Goal: Task Accomplishment & Management: Complete application form

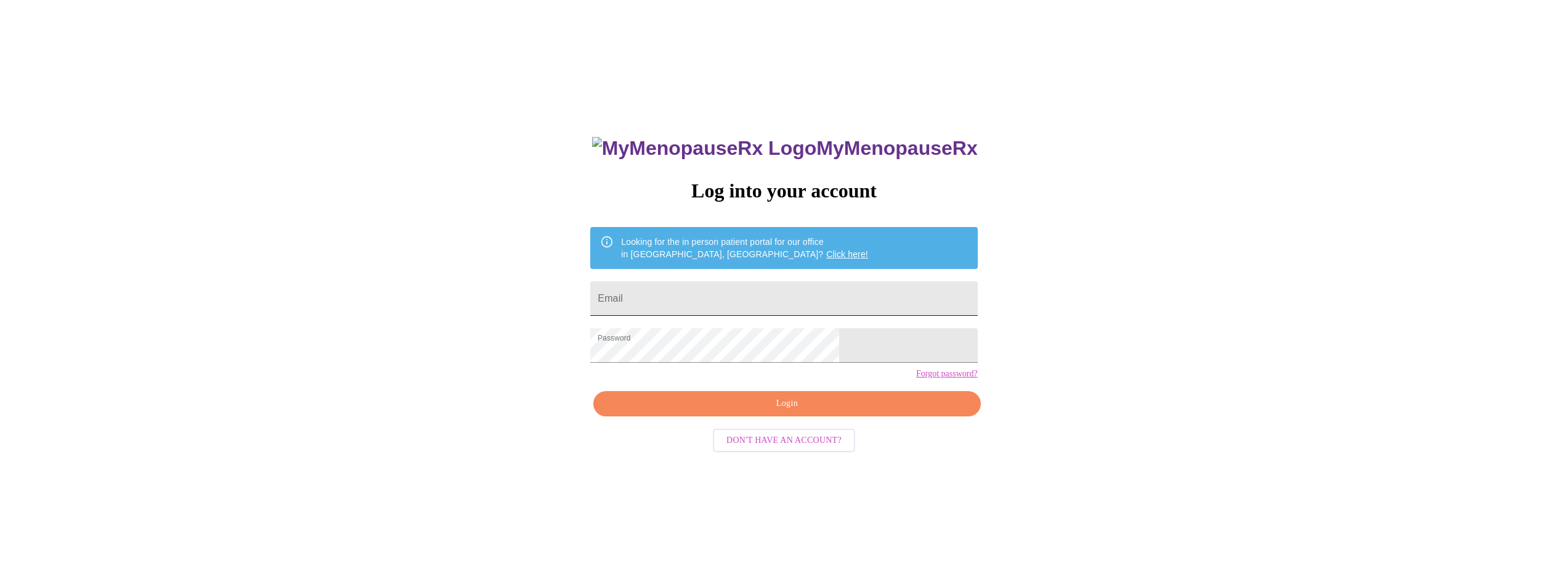
click at [711, 295] on input "Email" at bounding box center [783, 298] width 387 height 34
click at [808, 288] on input "Email" at bounding box center [783, 298] width 387 height 34
type input "[PERSON_NAME][EMAIL_ADDRESS][DOMAIN_NAME]"
click at [820, 412] on span "Login" at bounding box center [787, 404] width 359 height 15
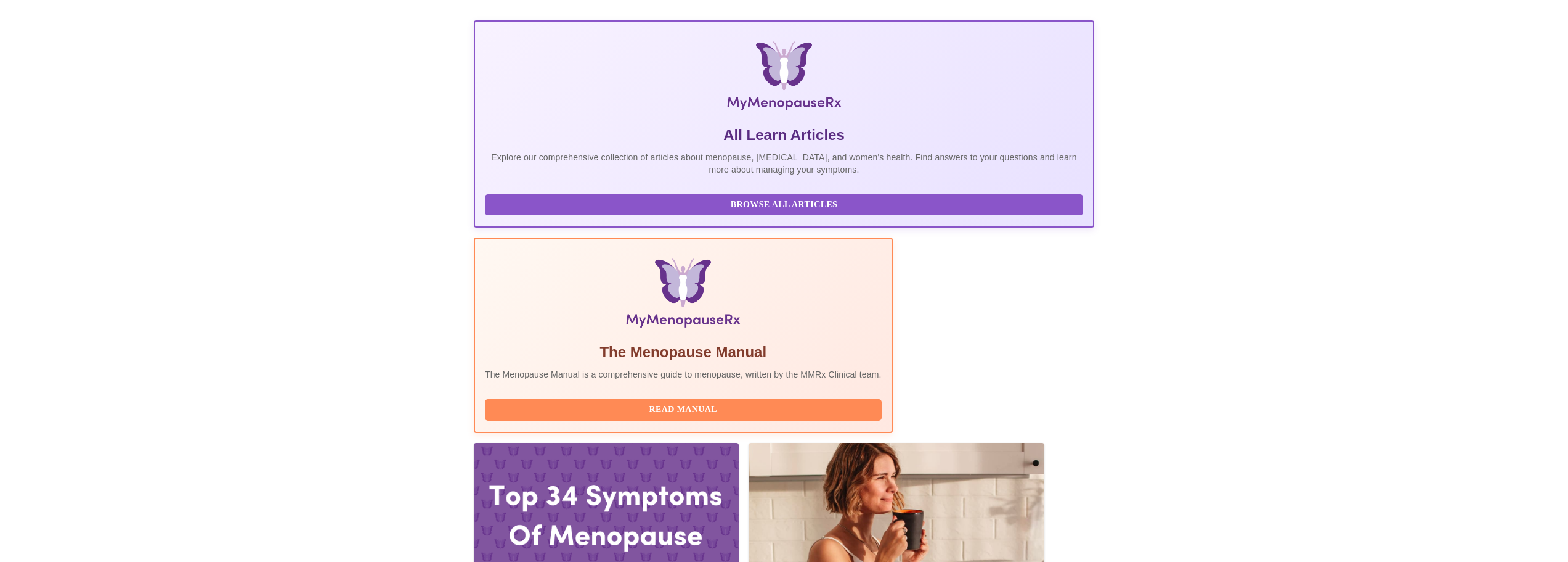
scroll to position [185, 0]
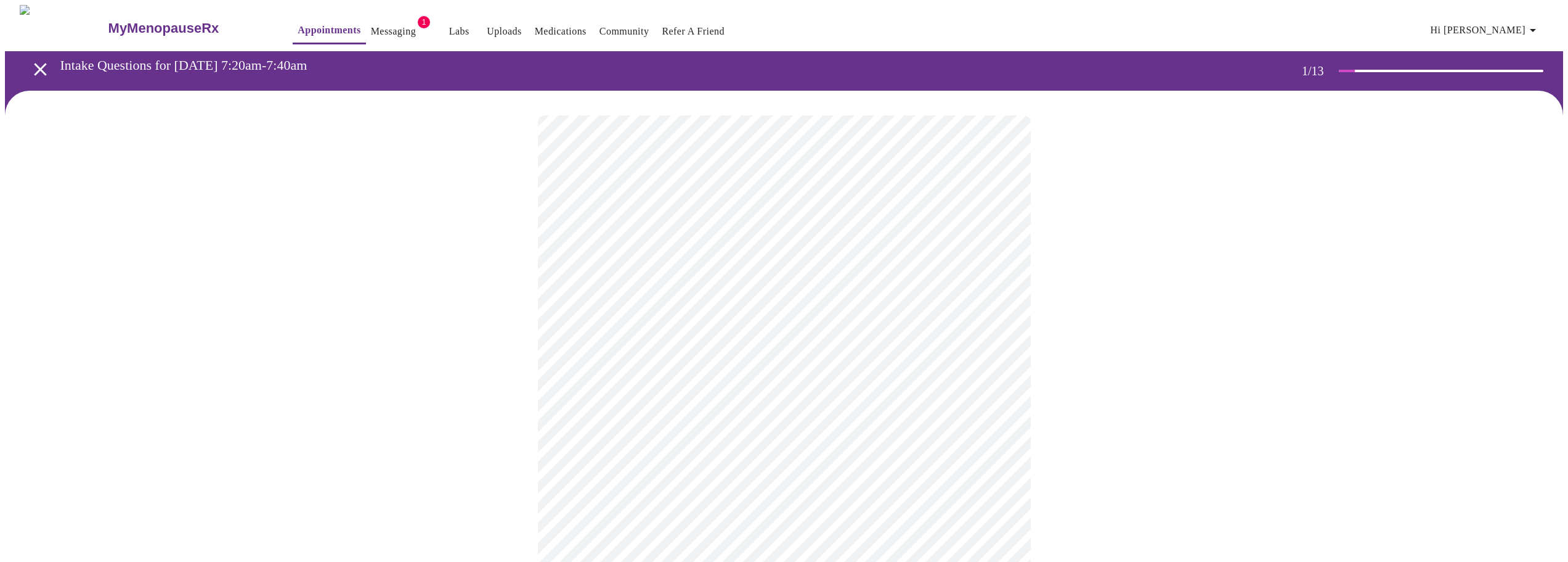
click at [699, 274] on body "MyMenopauseRx Appointments Messaging 1 Labs Uploads Medications Community Refer…" at bounding box center [784, 572] width 1558 height 1134
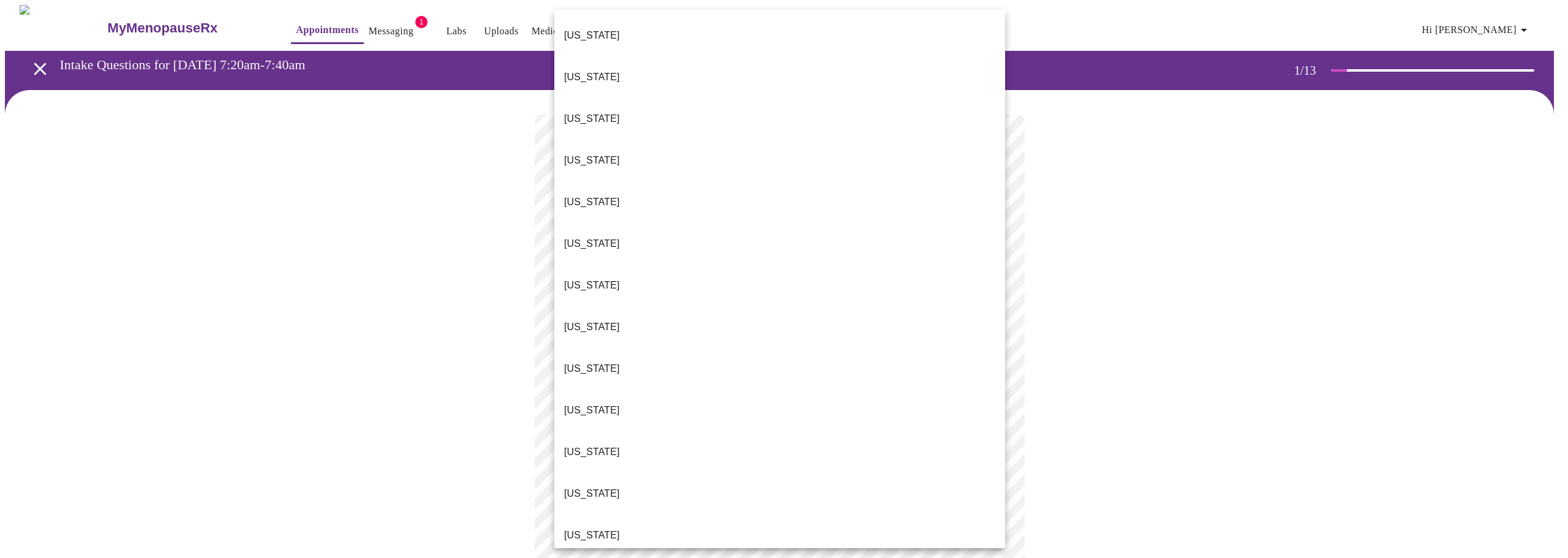
click at [608, 514] on li "[US_STATE]" at bounding box center [780, 535] width 451 height 42
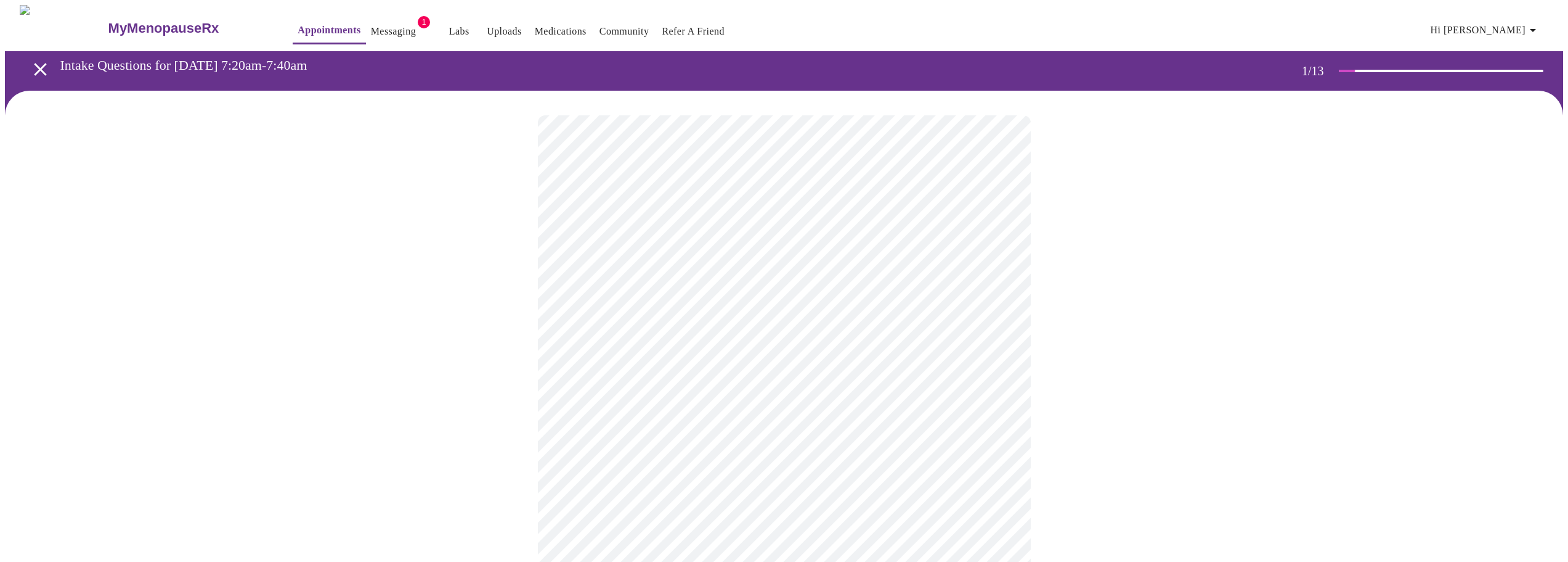
click at [621, 362] on body "MyMenopauseRx Appointments Messaging 1 Labs Uploads Medications Community Refer…" at bounding box center [784, 568] width 1558 height 1127
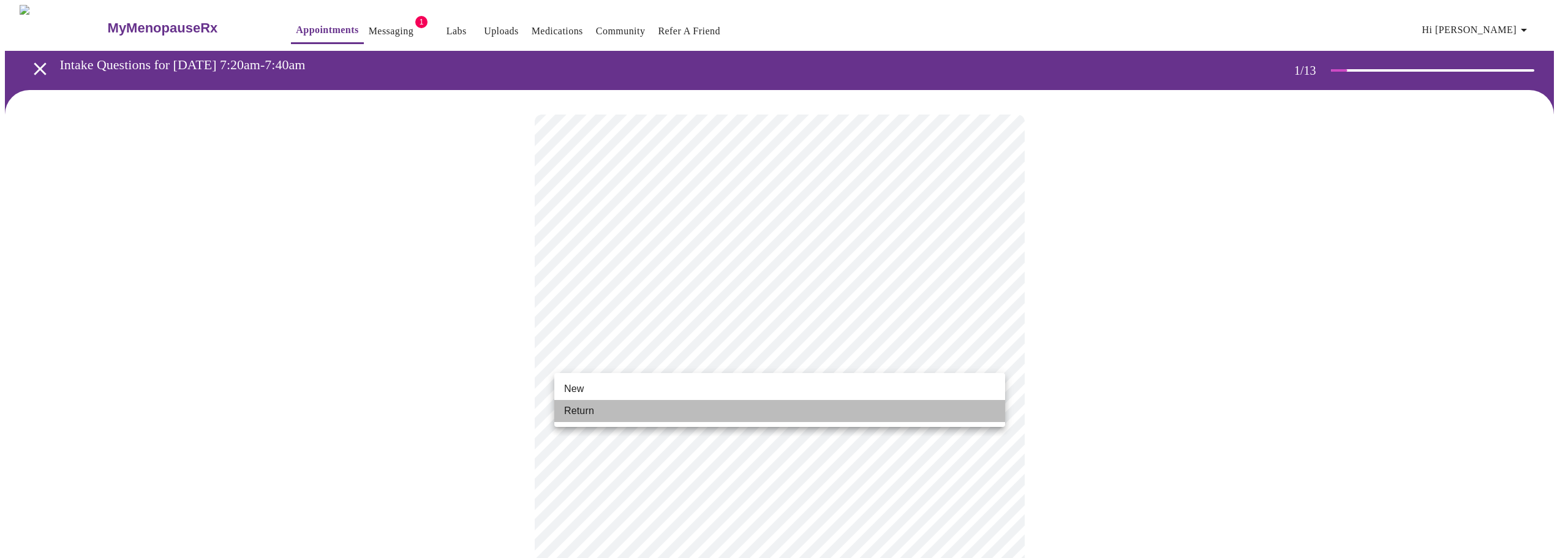
click at [613, 407] on li "Return" at bounding box center [780, 411] width 451 height 22
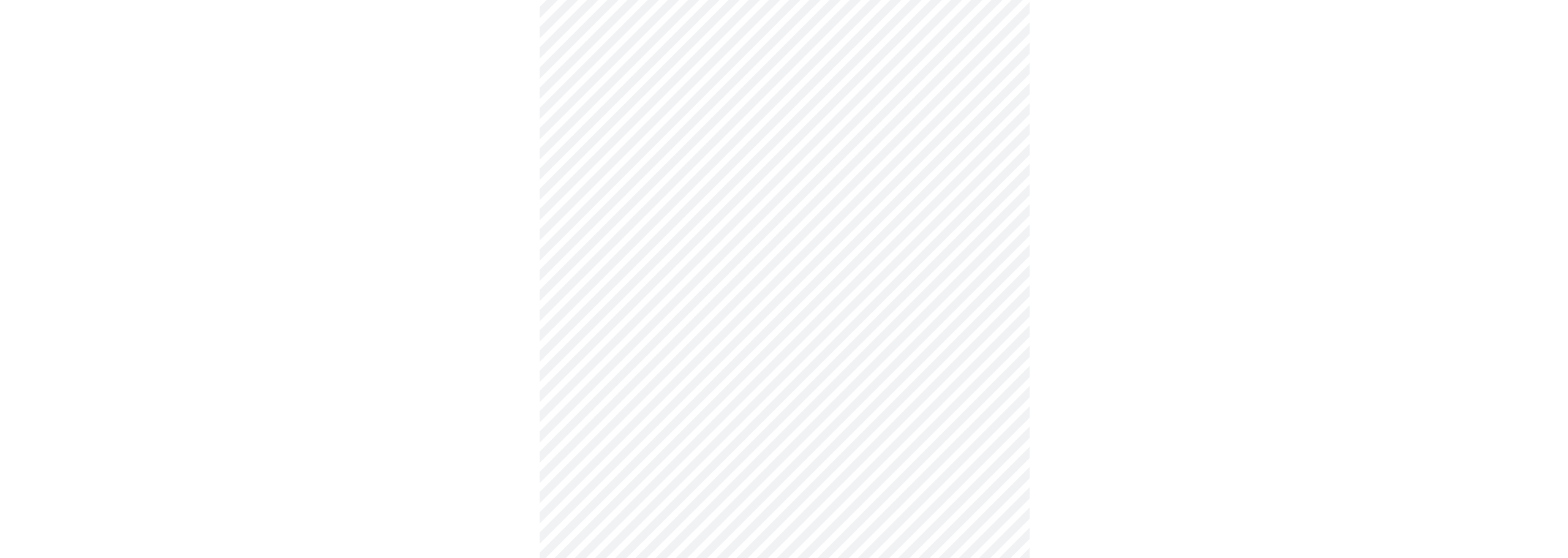
scroll to position [544, 0]
click at [639, 398] on body "MyMenopauseRx Appointments Messaging 1 Labs Uploads Medications Community Refer…" at bounding box center [784, 11] width 1558 height 1101
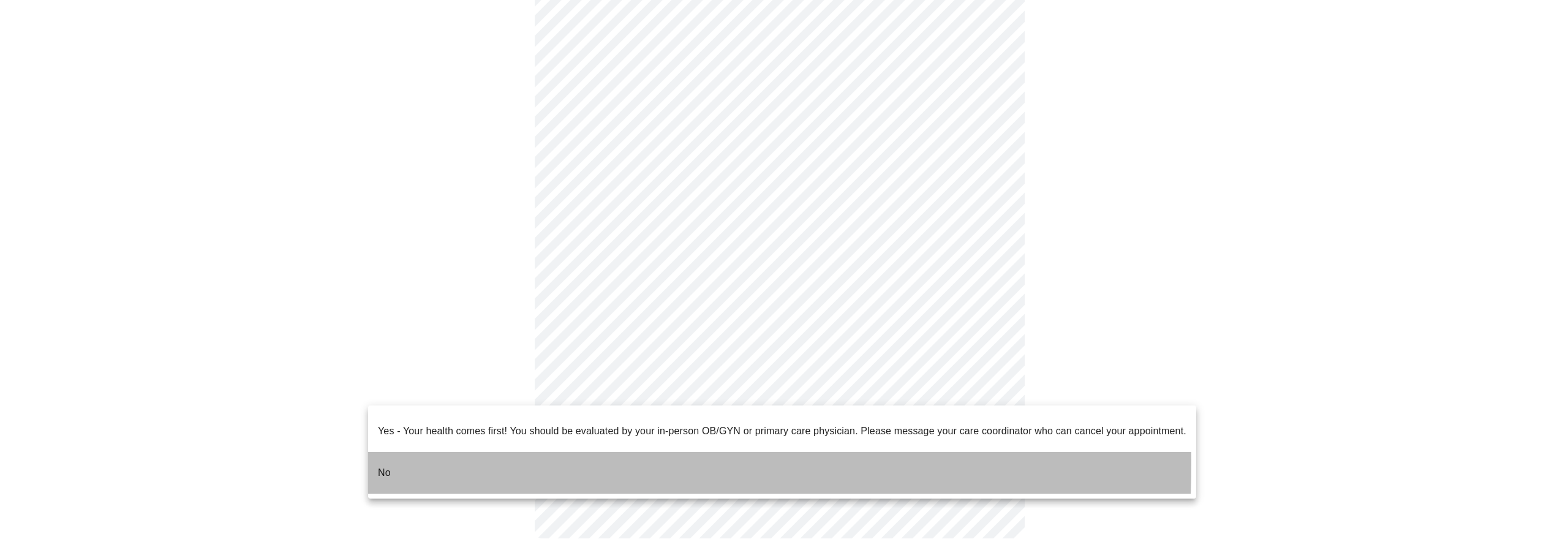
click at [387, 465] on p "No" at bounding box center [384, 472] width 13 height 15
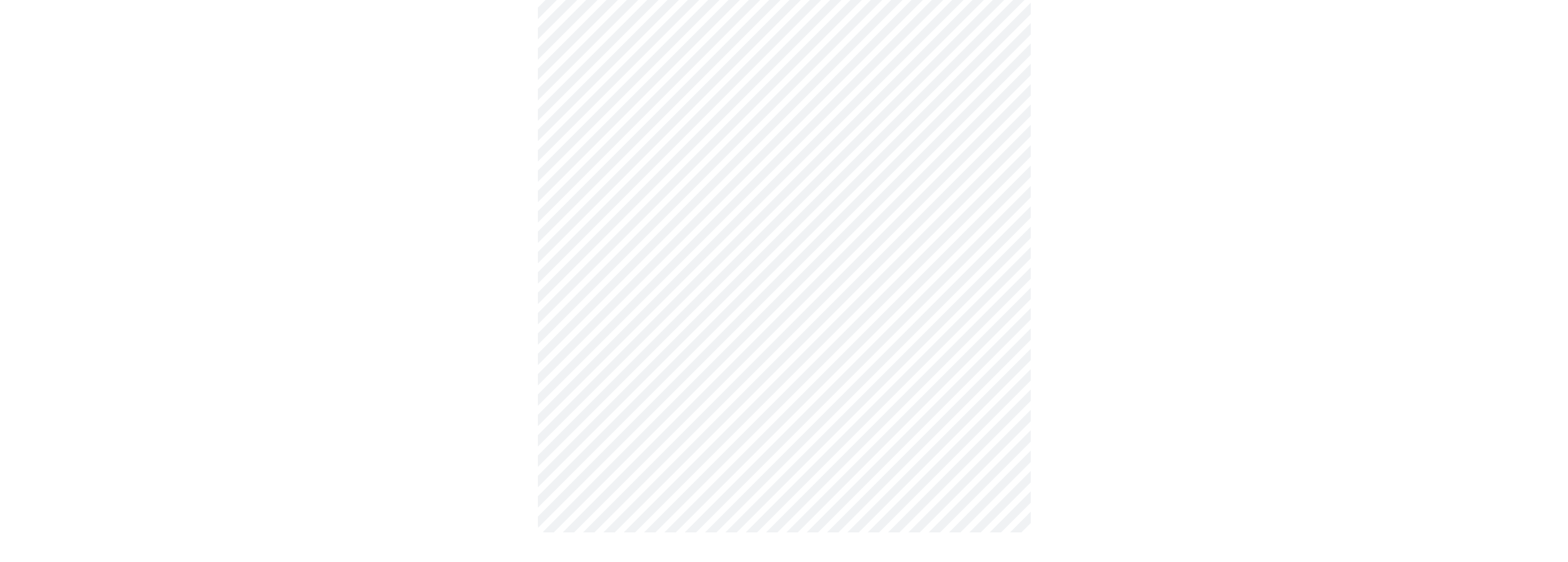
scroll to position [0, 0]
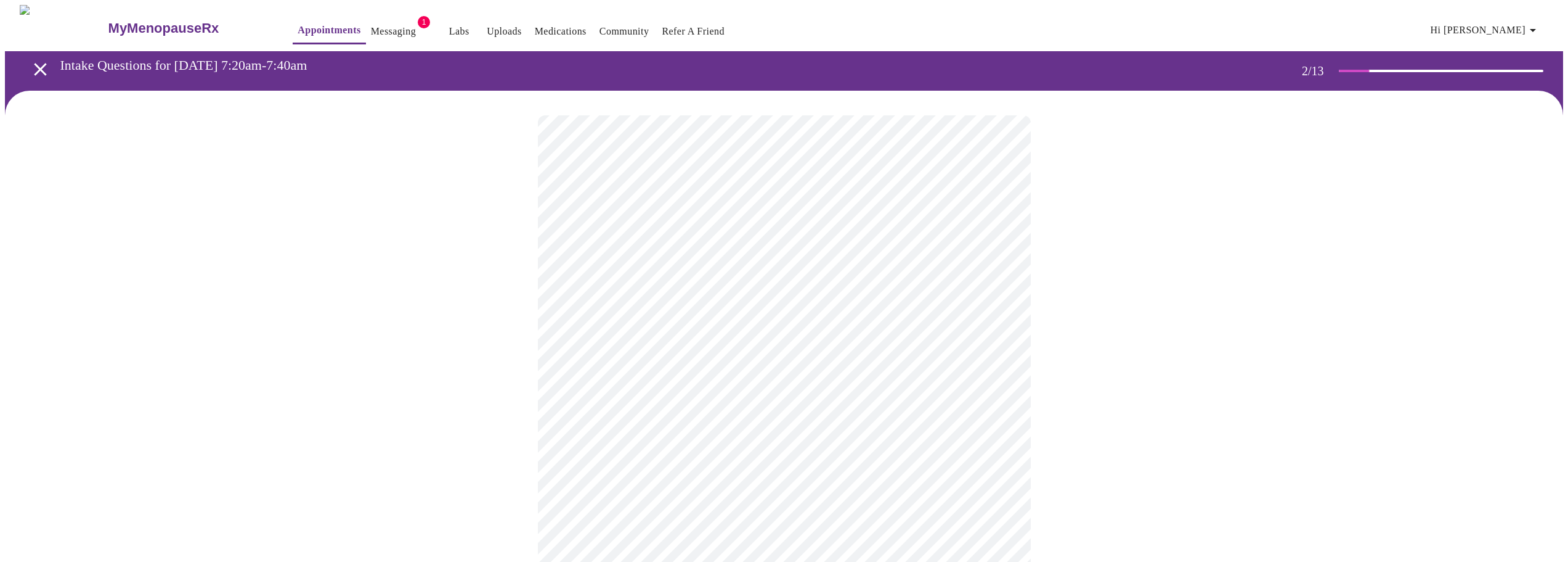
click at [874, 249] on body "MyMenopauseRx Appointments Messaging 1 Labs Uploads Medications Community Refer…" at bounding box center [784, 375] width 1558 height 741
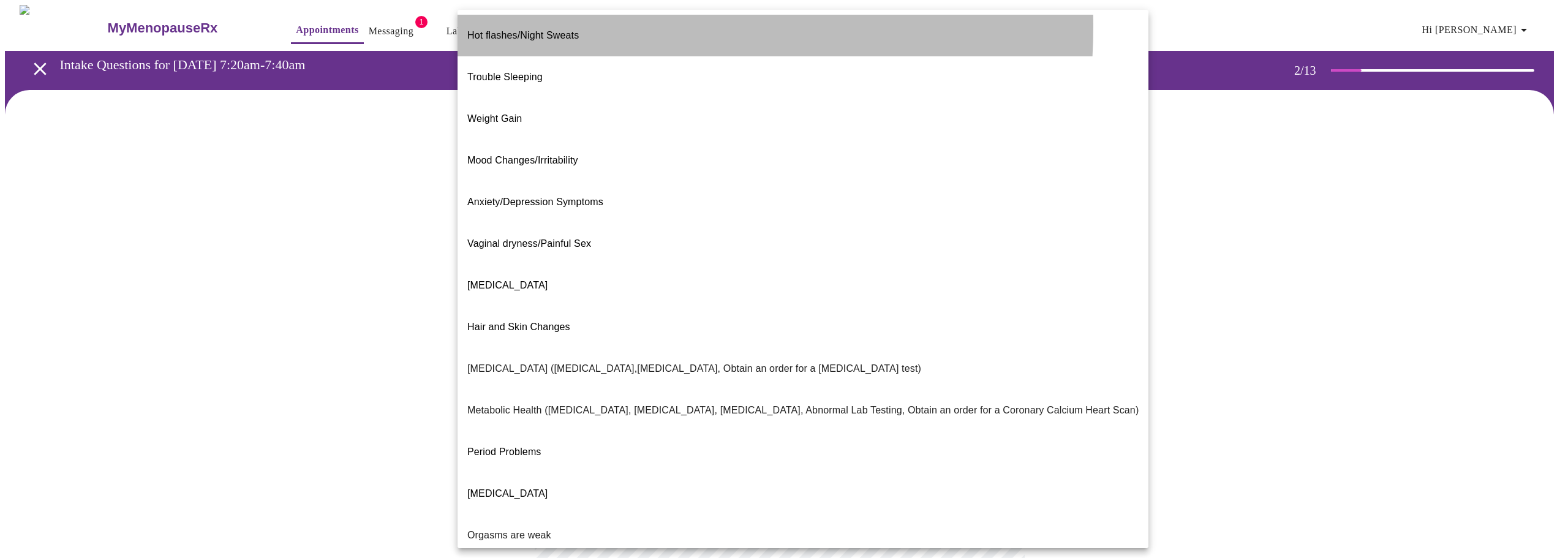
click at [567, 30] on span "Hot flashes/Night Sweats" at bounding box center [523, 35] width 112 height 10
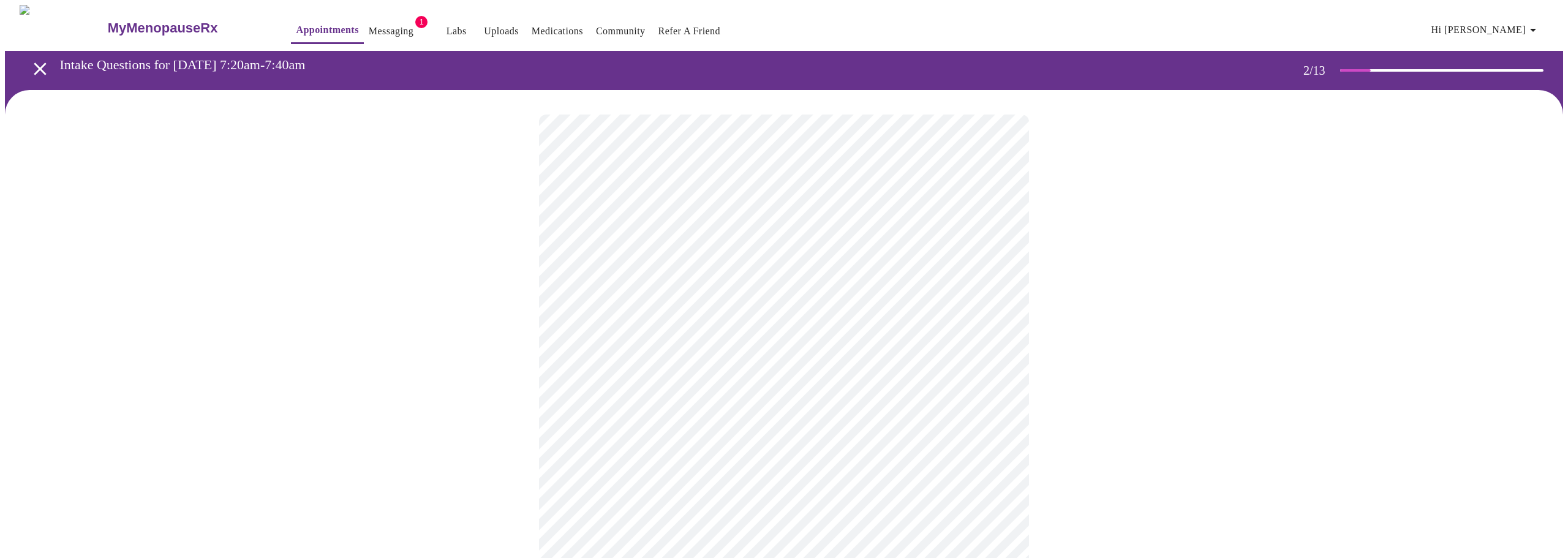
click at [592, 377] on body "MyMenopauseRx Appointments Messaging 1 Labs Uploads Medications Community Refer…" at bounding box center [784, 369] width 1558 height 729
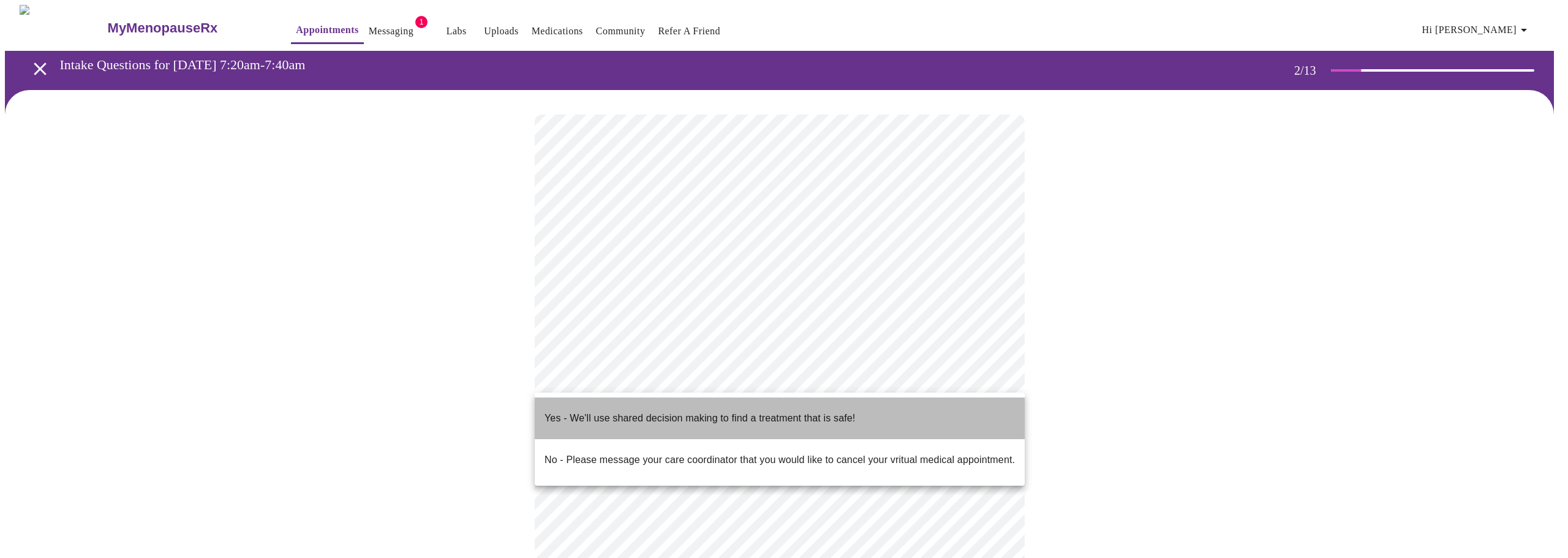
click at [604, 411] on p "Yes - We'll use shared decision making to find a treatment that is safe!" at bounding box center [699, 418] width 311 height 15
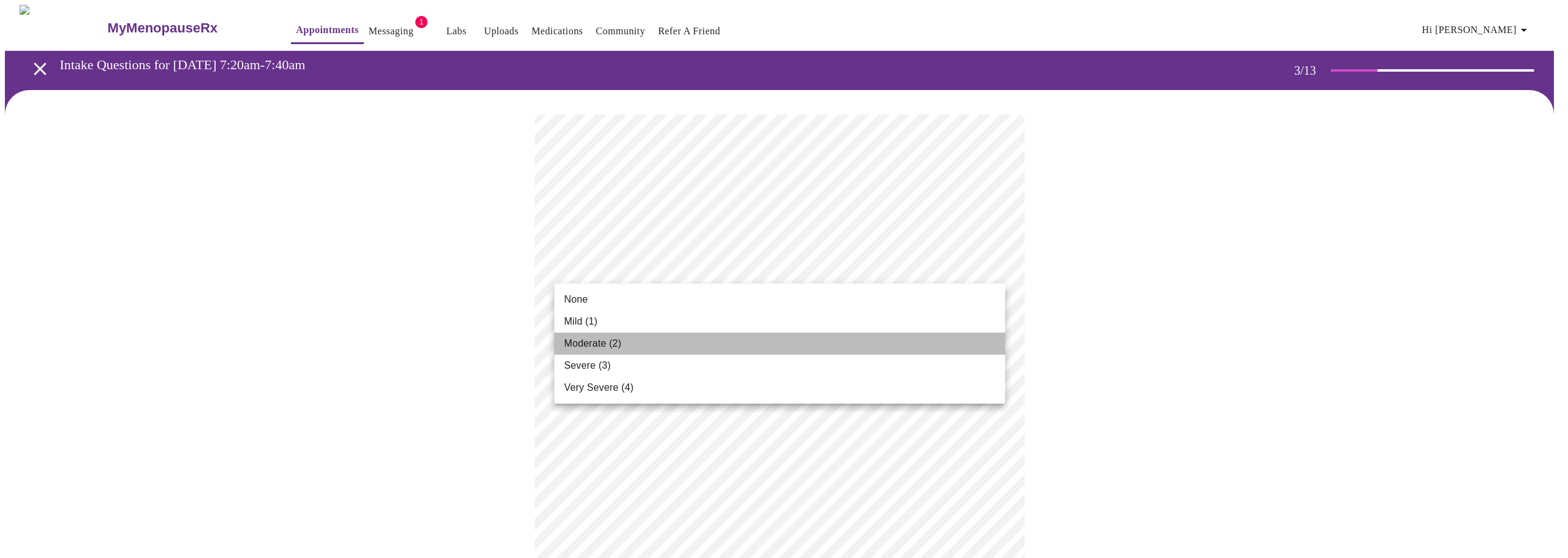
click at [607, 345] on span "Moderate (2)" at bounding box center [593, 343] width 57 height 15
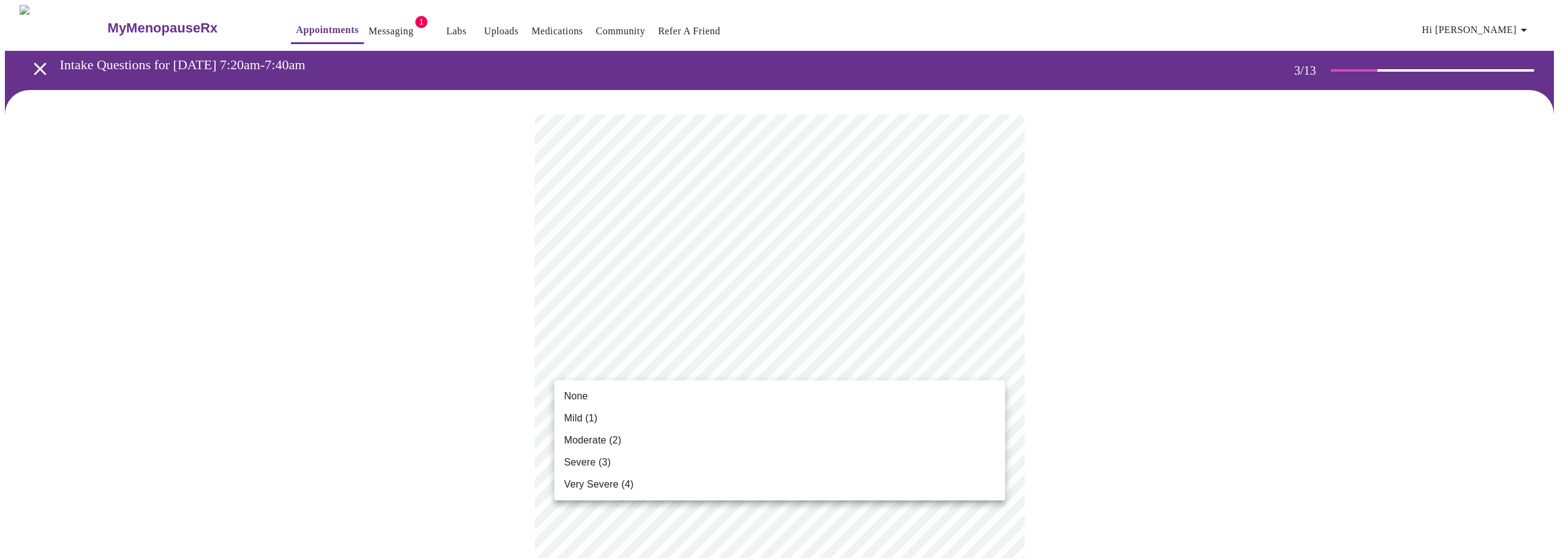
click at [581, 399] on span "None" at bounding box center [576, 395] width 24 height 15
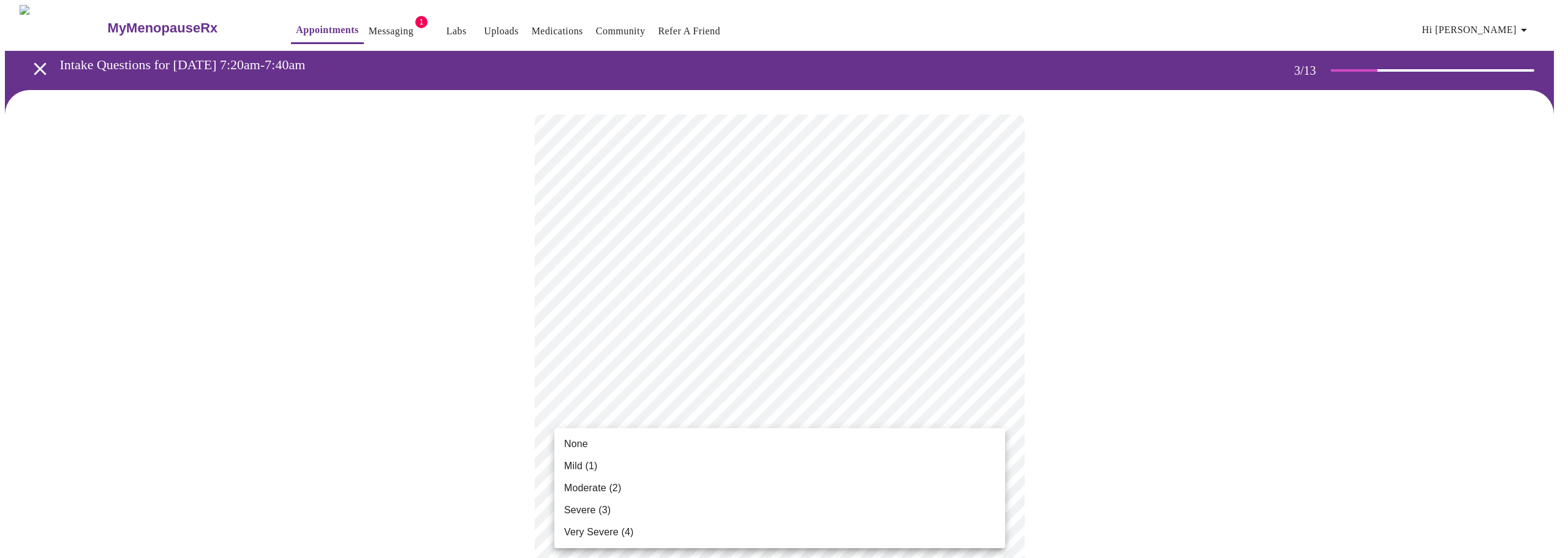
click at [592, 489] on span "Moderate (2)" at bounding box center [593, 488] width 57 height 15
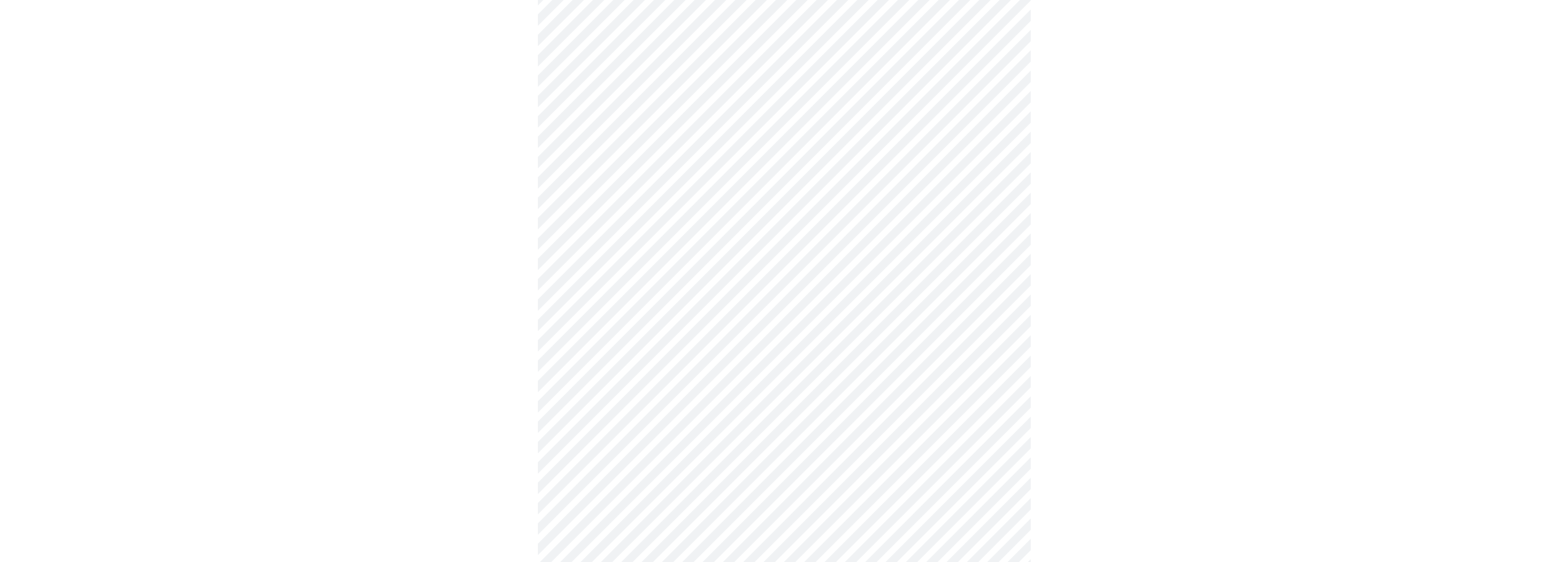
scroll to position [185, 0]
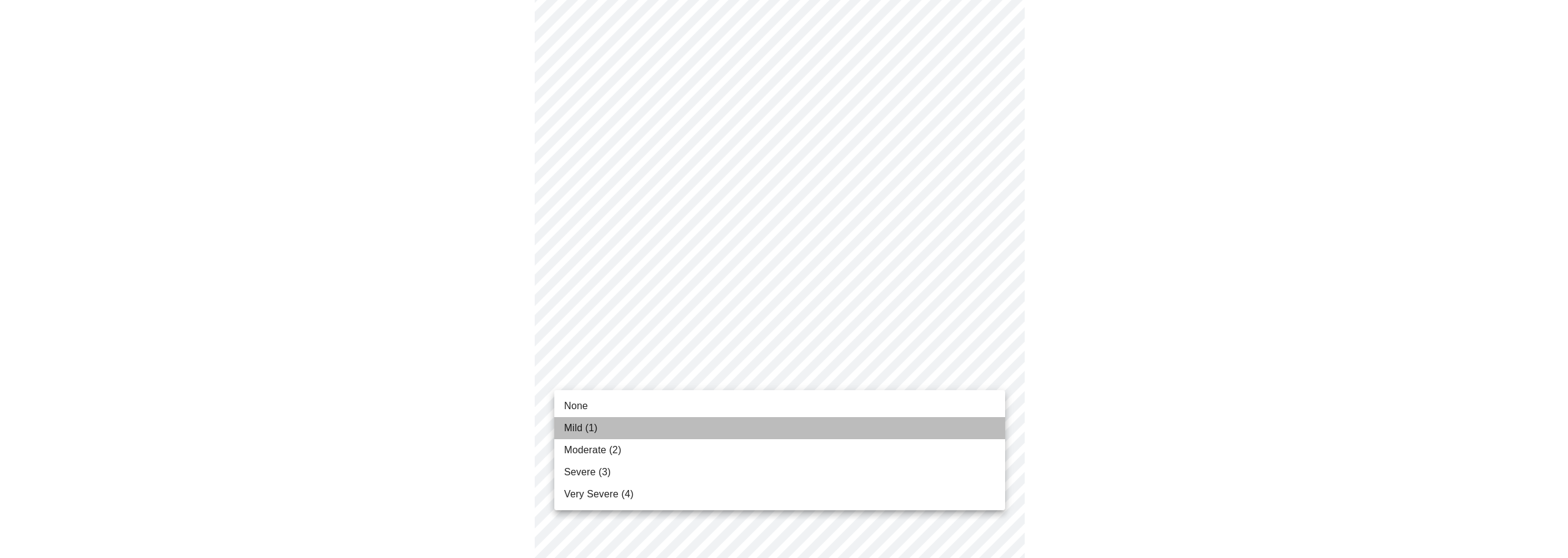
click at [615, 425] on li "Mild (1)" at bounding box center [780, 428] width 451 height 22
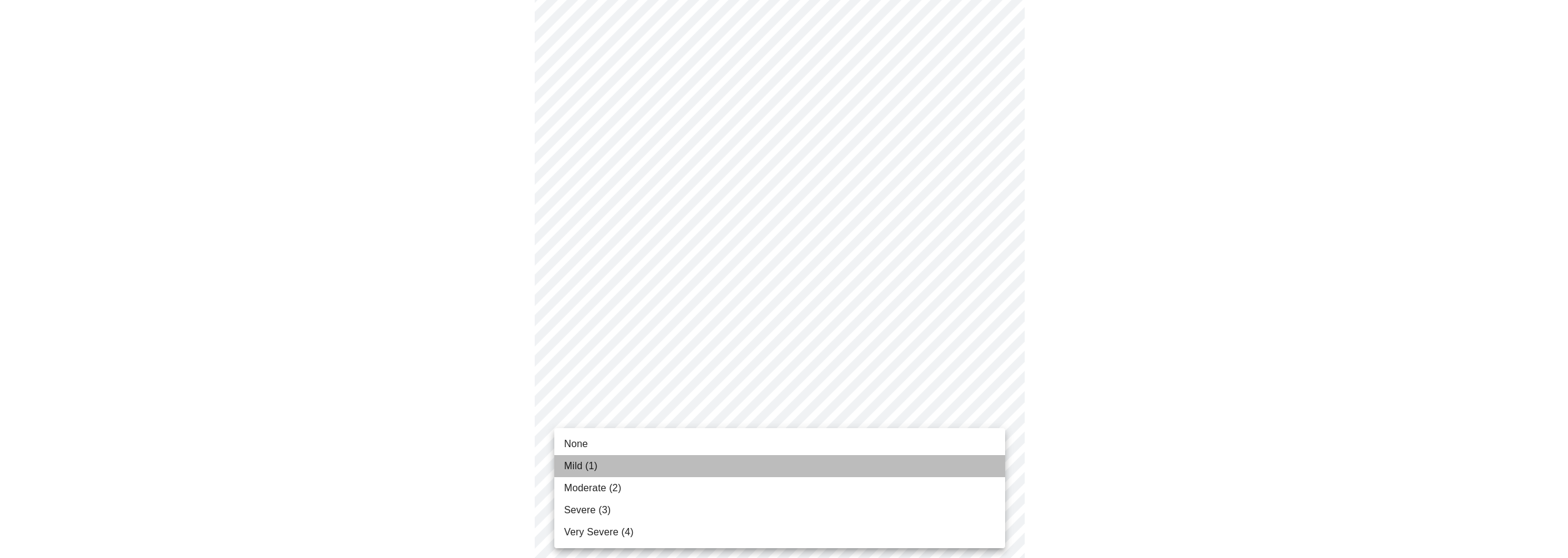
click at [595, 464] on span "Mild (1)" at bounding box center [581, 466] width 33 height 15
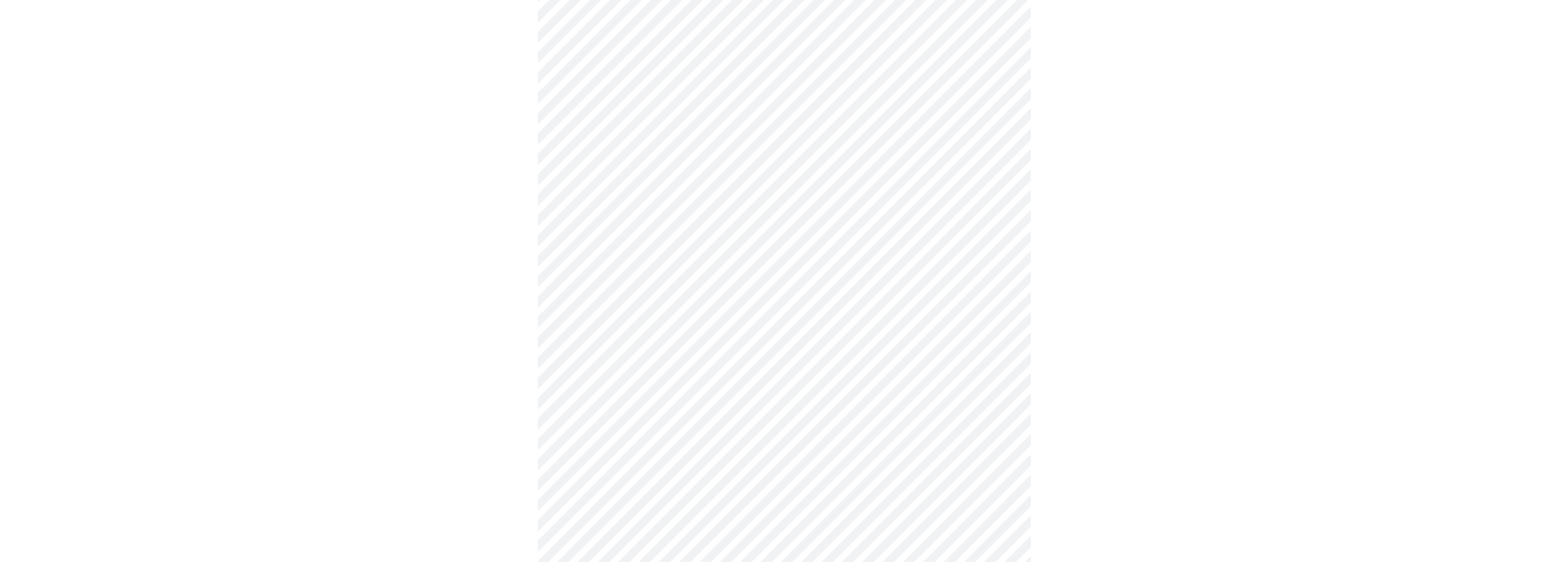
scroll to position [432, 0]
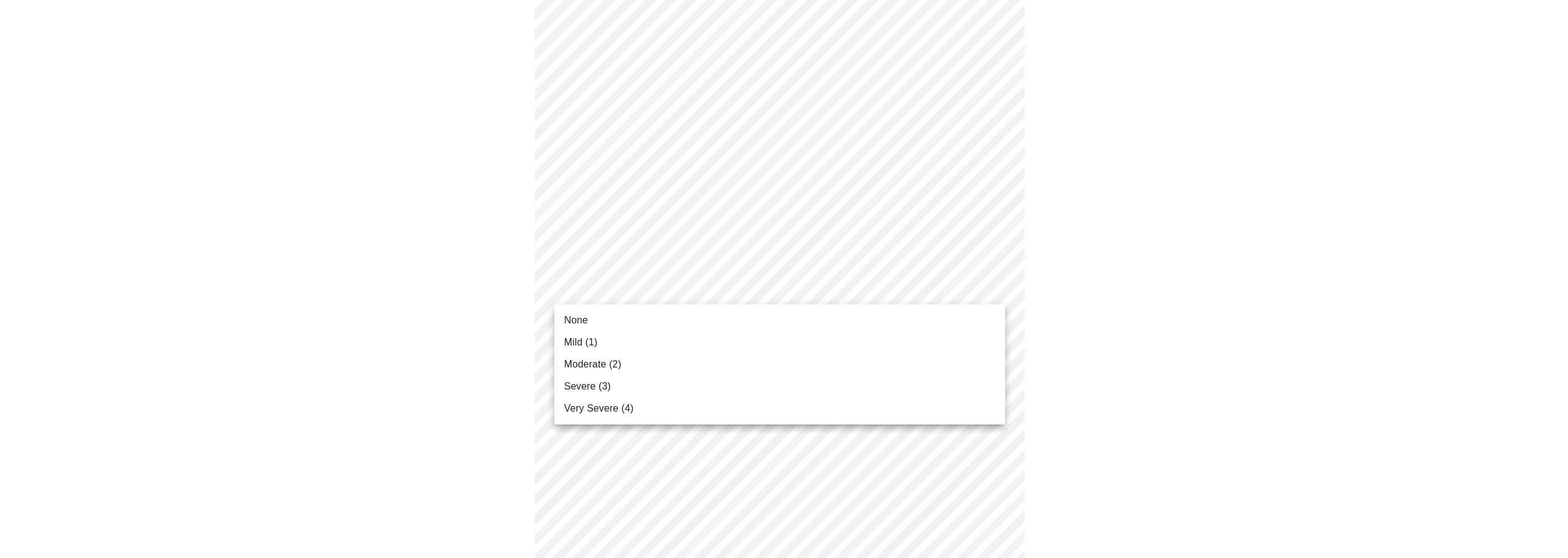
click at [738, 293] on body "MyMenopauseRx Appointments Messaging 1 Labs Uploads Medications Community Refer…" at bounding box center [784, 347] width 1558 height 1543
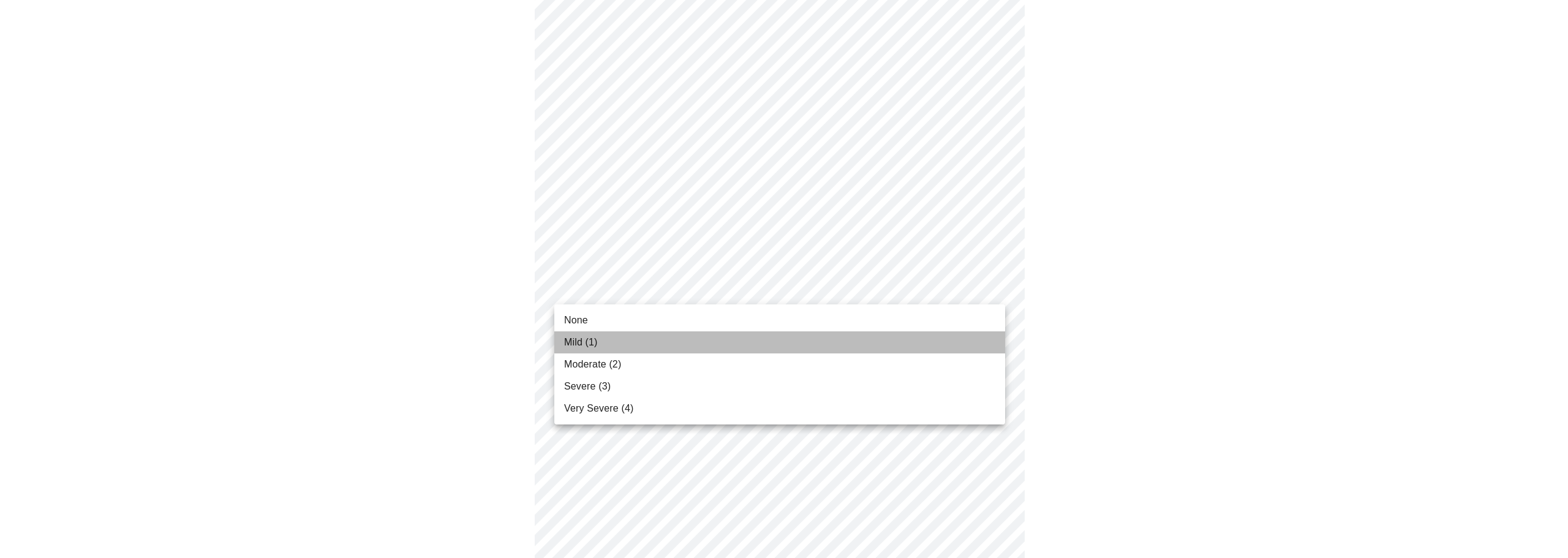
click at [595, 338] on span "Mild (1)" at bounding box center [581, 342] width 33 height 15
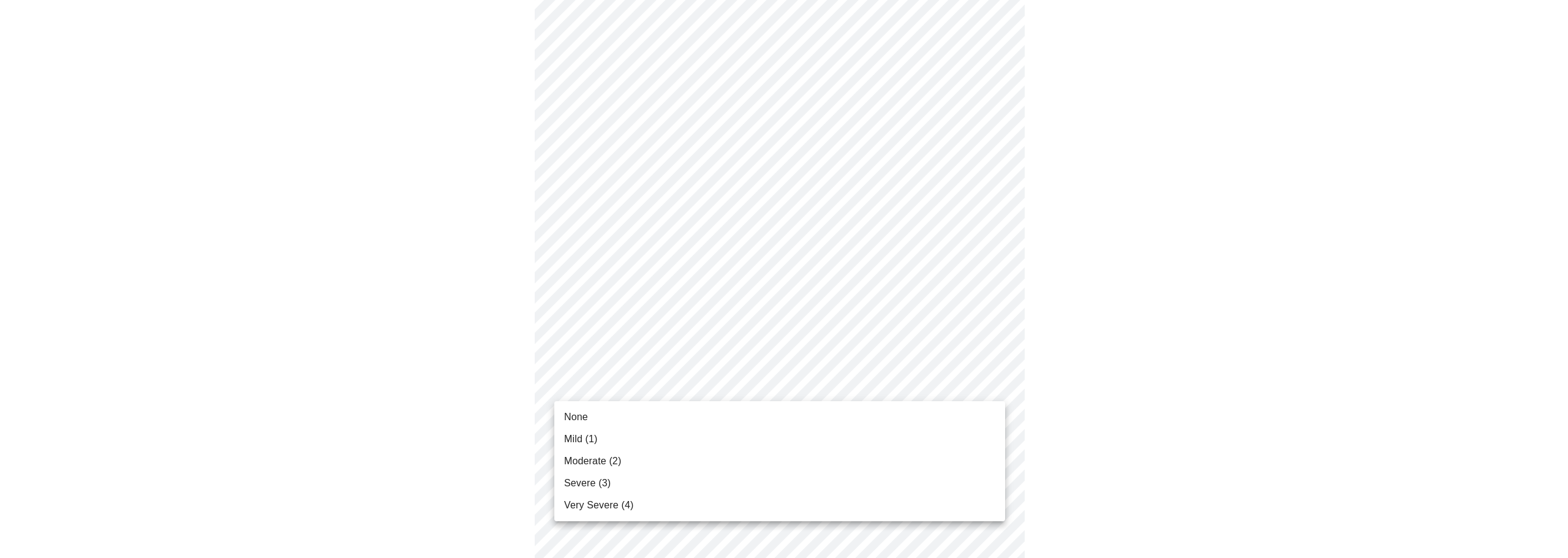
click at [613, 399] on body "MyMenopauseRx Appointments Messaging 1 Labs Uploads Medications Community Refer…" at bounding box center [784, 339] width 1558 height 1526
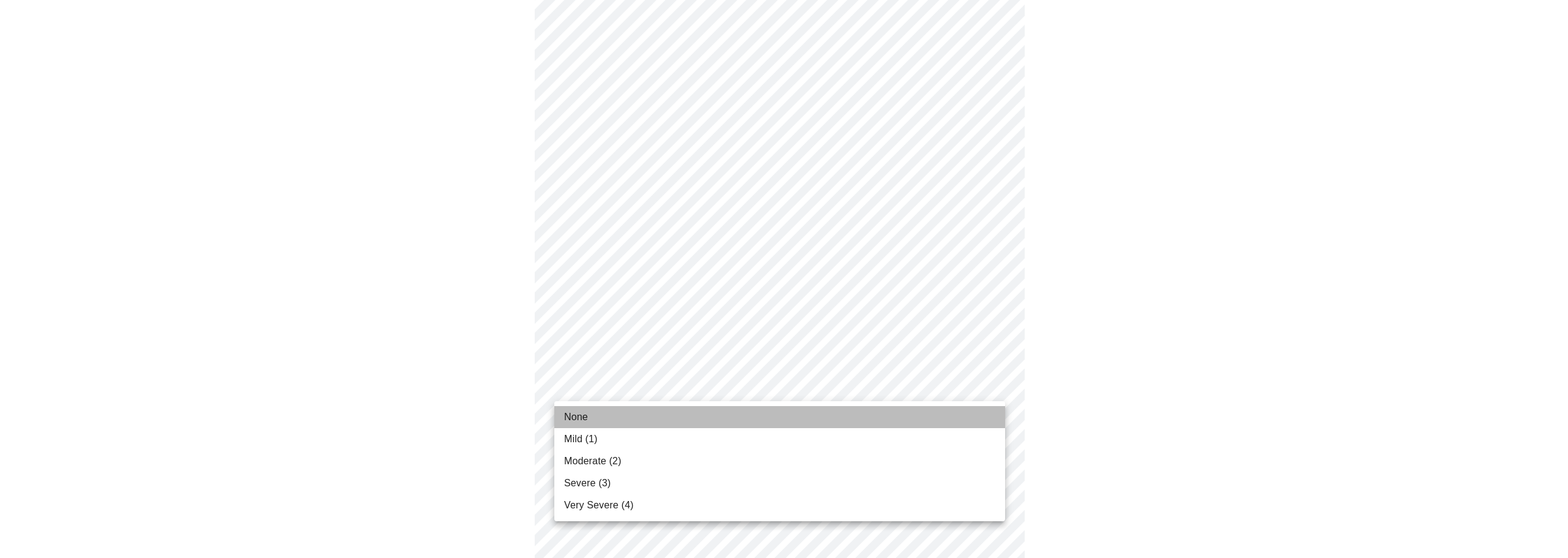
click at [606, 413] on li "None" at bounding box center [780, 417] width 451 height 22
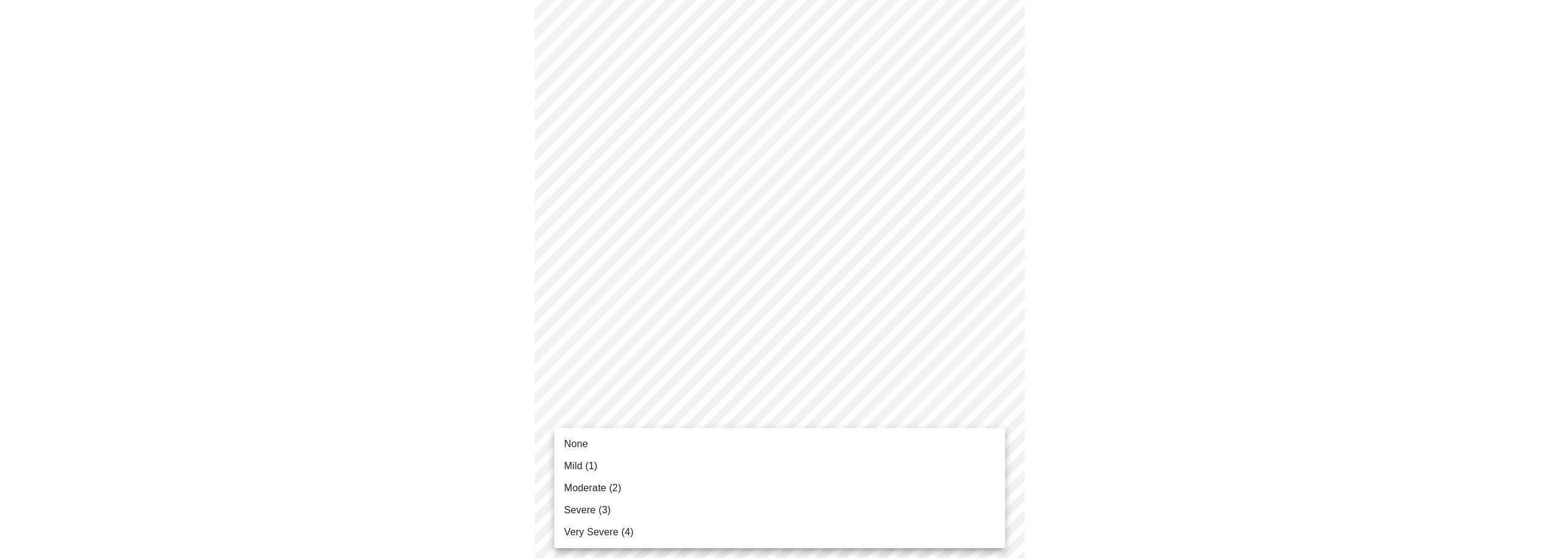
click at [855, 476] on body "MyMenopauseRx Appointments Messaging 1 Labs Uploads Medications Community Refer…" at bounding box center [784, 330] width 1558 height 1509
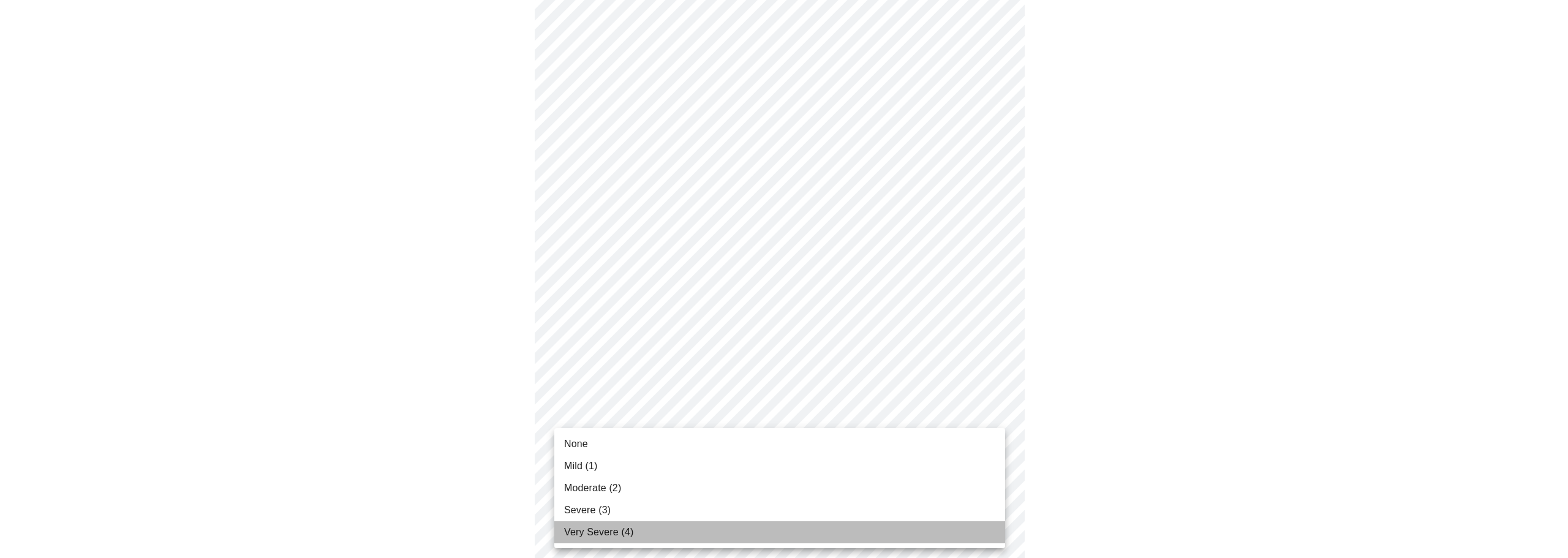
click at [604, 531] on span "Very Severe (4)" at bounding box center [599, 531] width 69 height 15
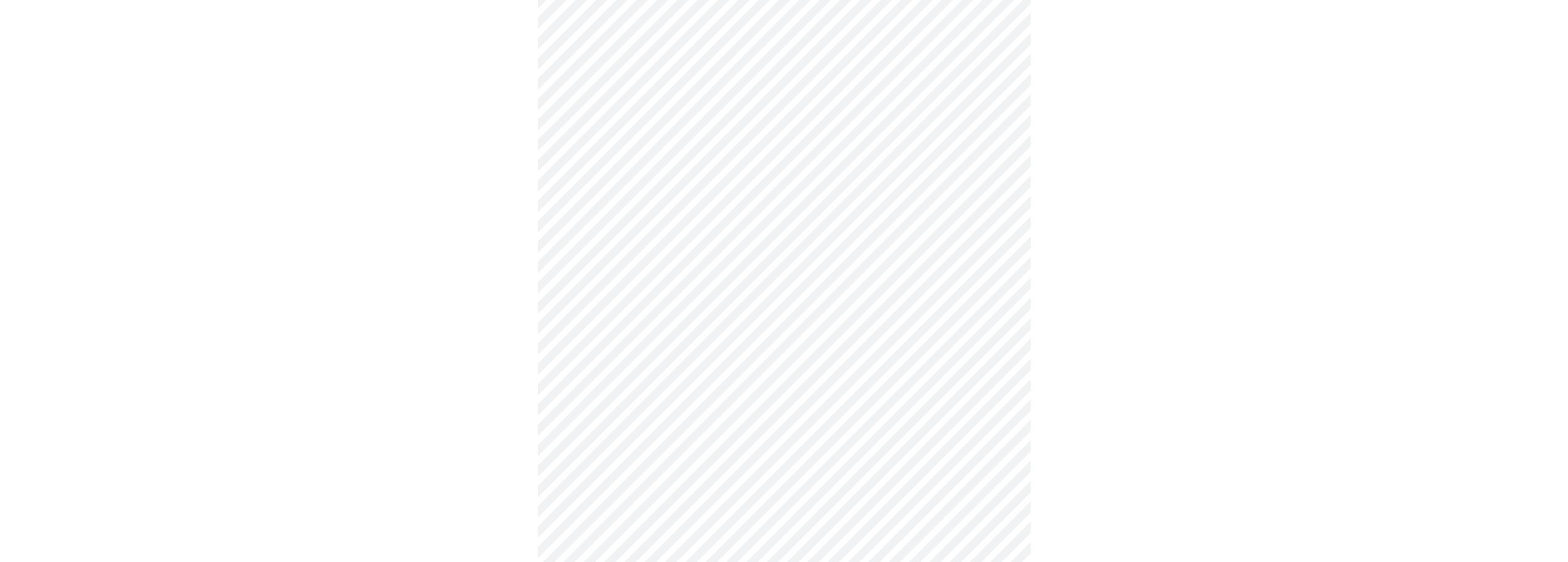
scroll to position [555, 0]
click at [637, 462] on body "MyMenopauseRx Appointments Messaging 1 Labs Uploads Medications Community Refer…" at bounding box center [788, 201] width 1567 height 1503
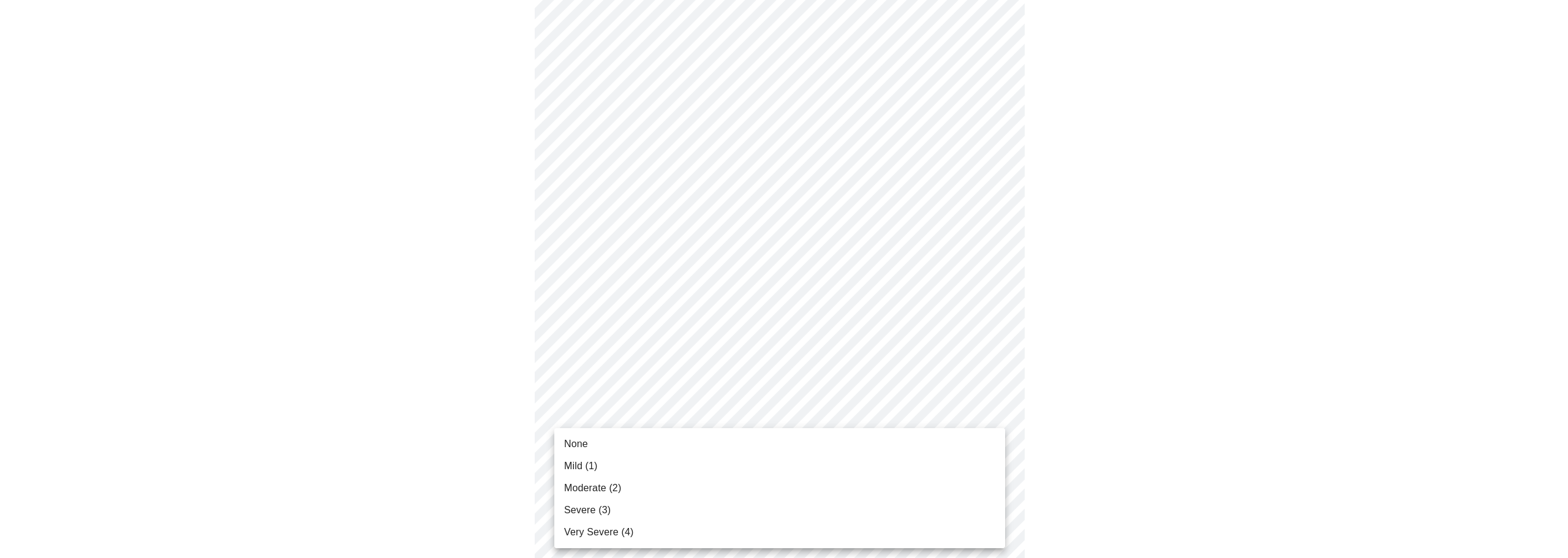
click at [606, 529] on span "Very Severe (4)" at bounding box center [599, 531] width 69 height 15
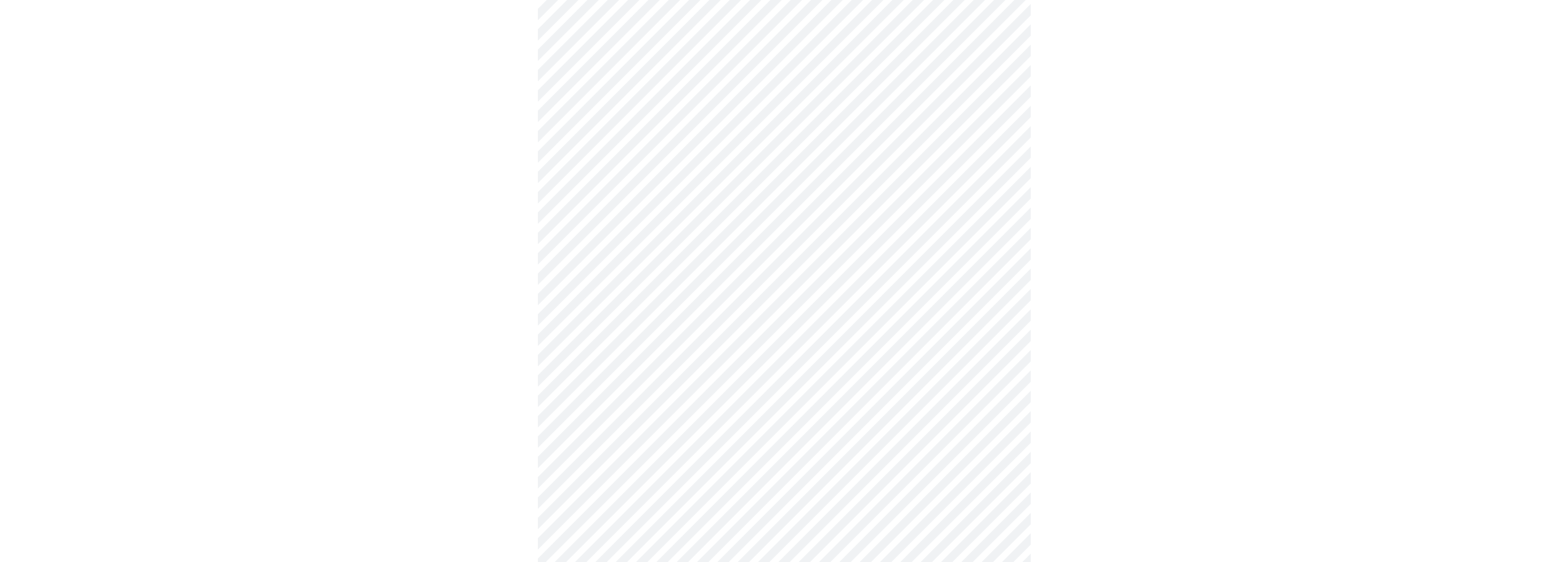
scroll to position [617, 0]
click at [605, 494] on body "MyMenopauseRx Appointments Messaging 1 Labs Uploads Medications Community Refer…" at bounding box center [788, 131] width 1567 height 1485
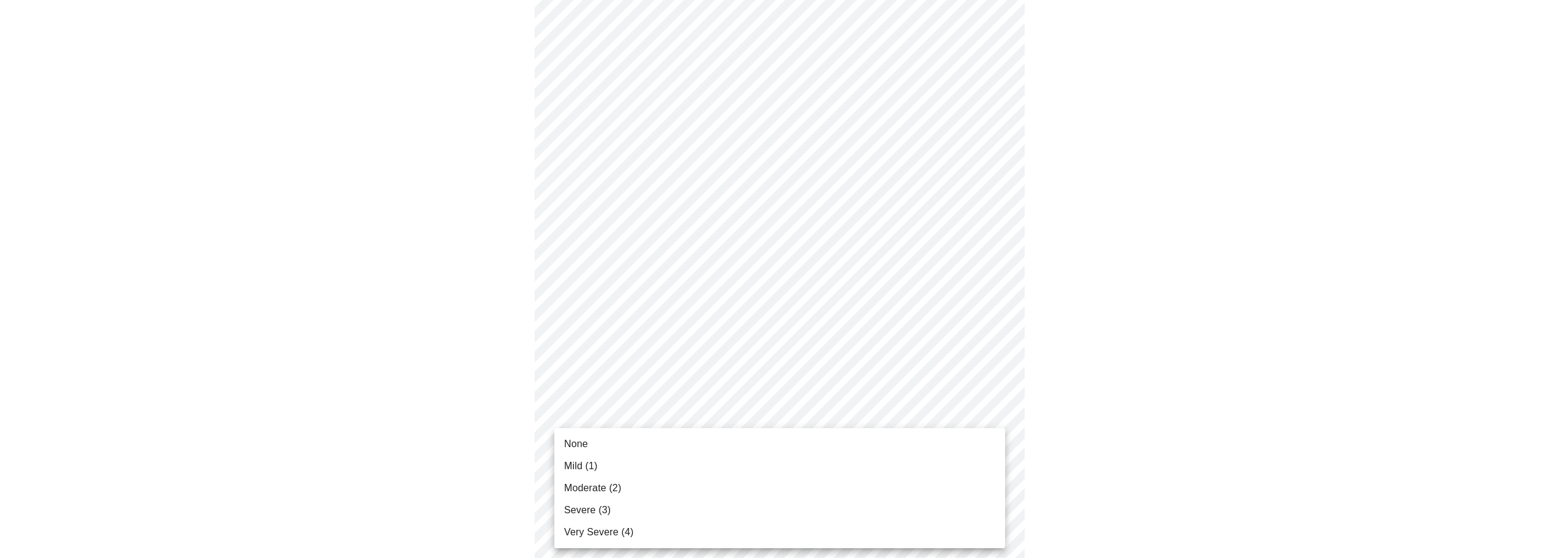
click at [590, 467] on span "Mild (1)" at bounding box center [581, 466] width 33 height 15
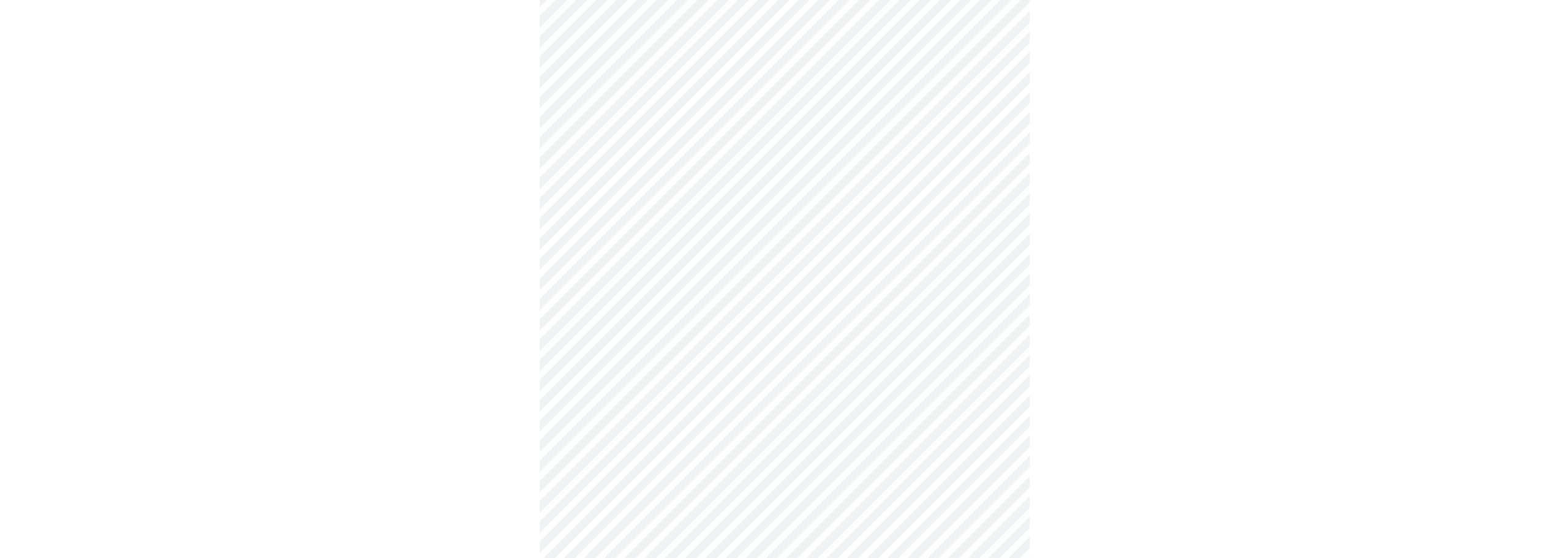
scroll to position [900, 0]
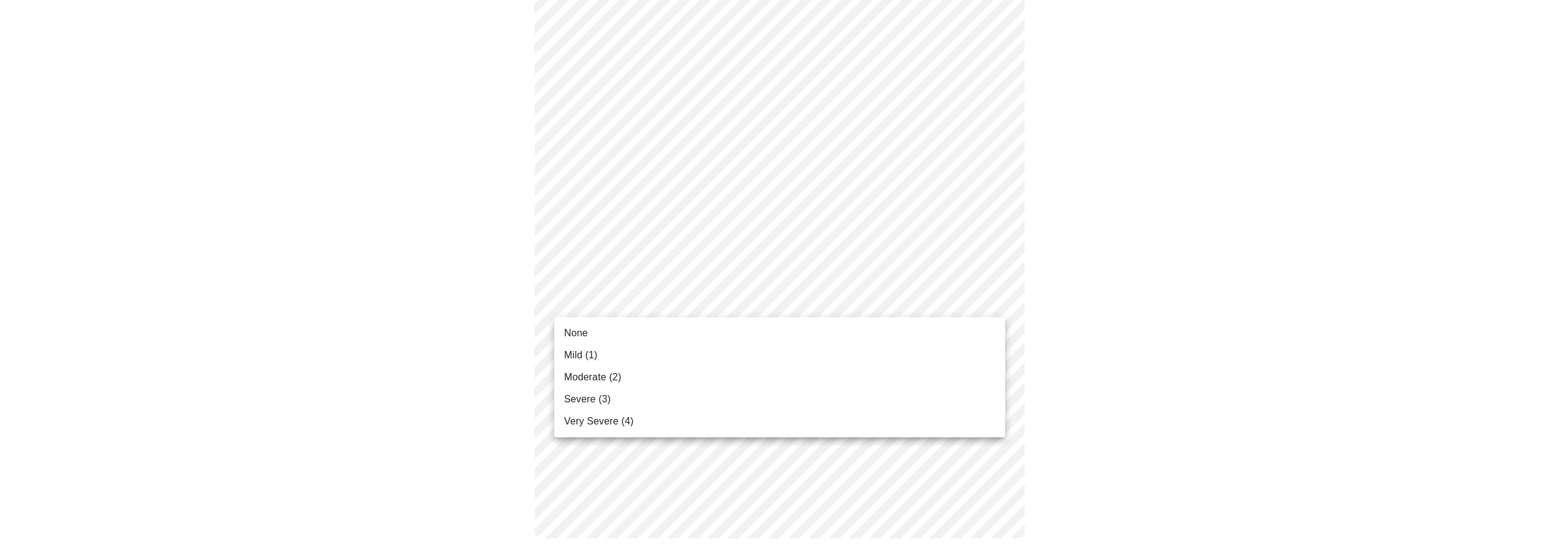
click at [600, 350] on li "Mild (1)" at bounding box center [780, 355] width 451 height 22
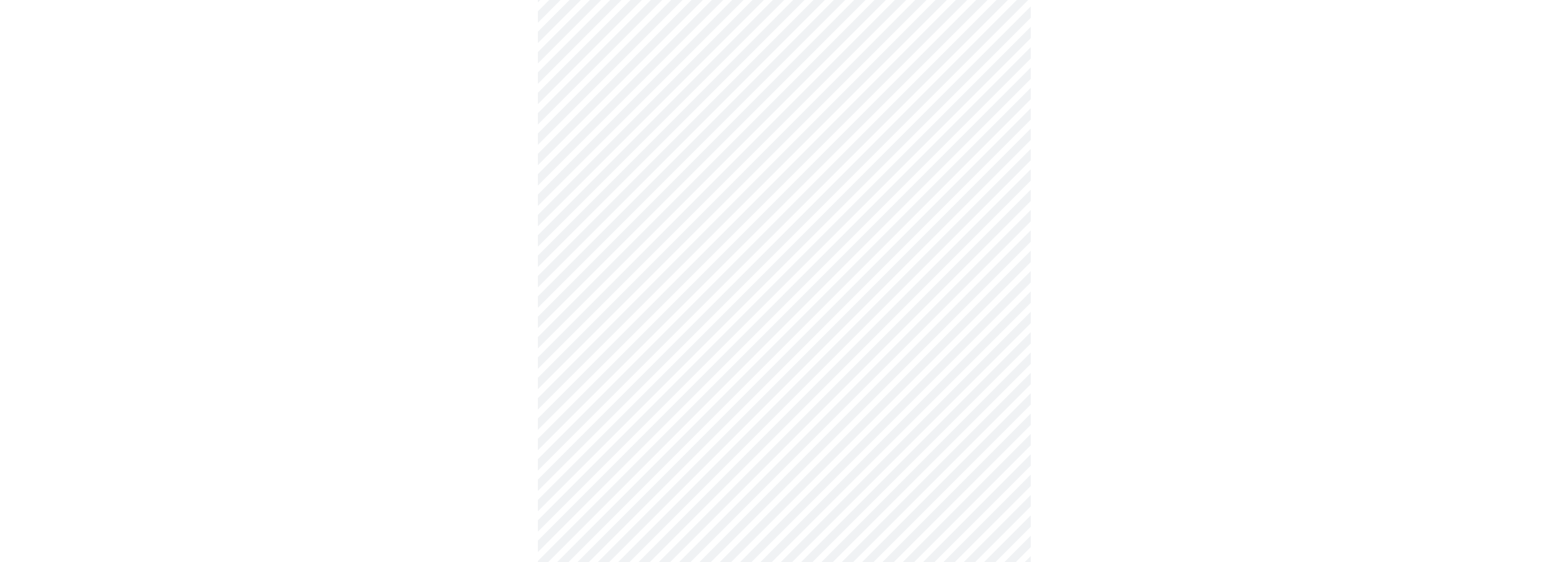
scroll to position [308, 0]
click at [644, 403] on body "MyMenopauseRx Appointments Messaging 1 Labs Uploads Medications Community Refer…" at bounding box center [788, 280] width 1567 height 1168
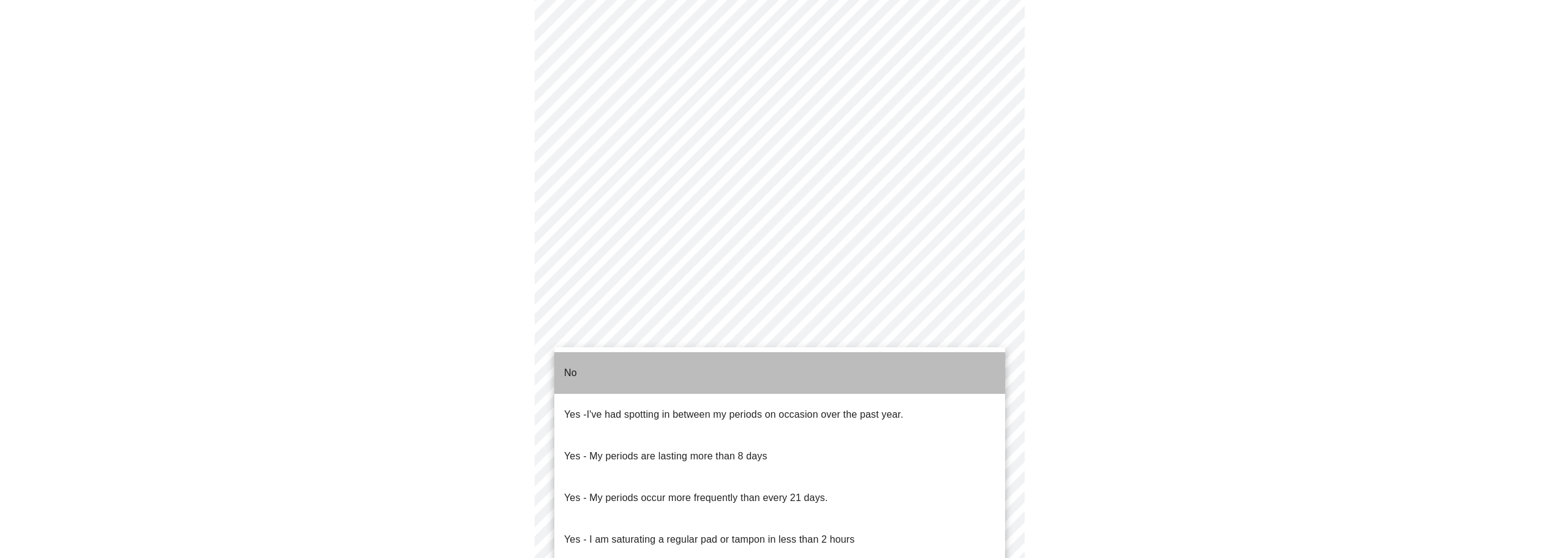
click at [608, 369] on li "No" at bounding box center [780, 373] width 451 height 42
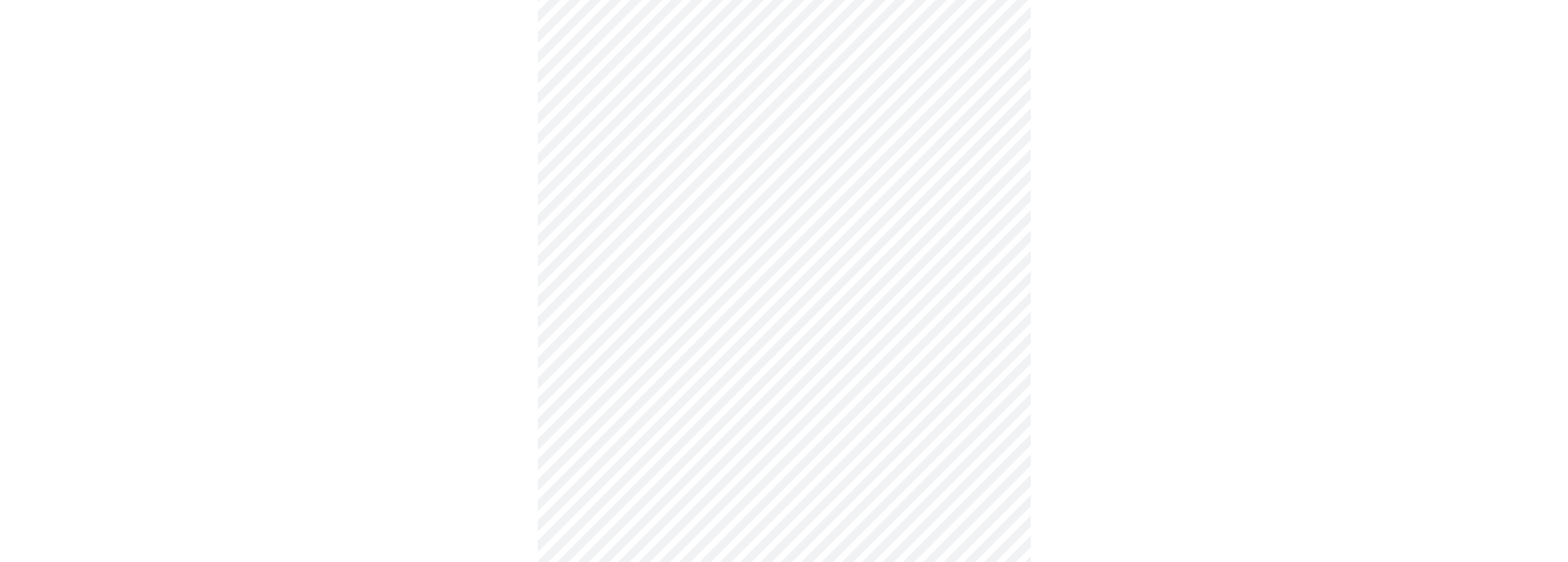
scroll to position [370, 0]
click at [616, 428] on body "MyMenopauseRx Appointments Messaging 1 Labs Uploads Medications Community Refer…" at bounding box center [788, 214] width 1567 height 1160
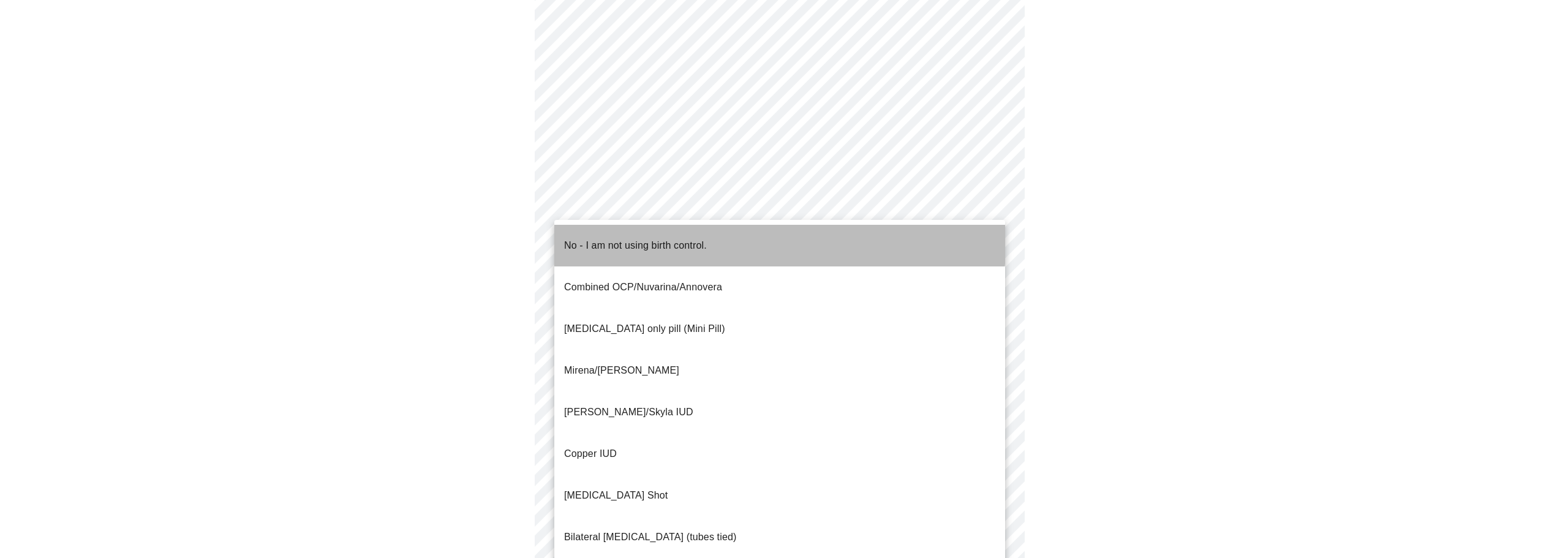
click at [611, 239] on p "No - I am not using birth control." at bounding box center [636, 246] width 143 height 15
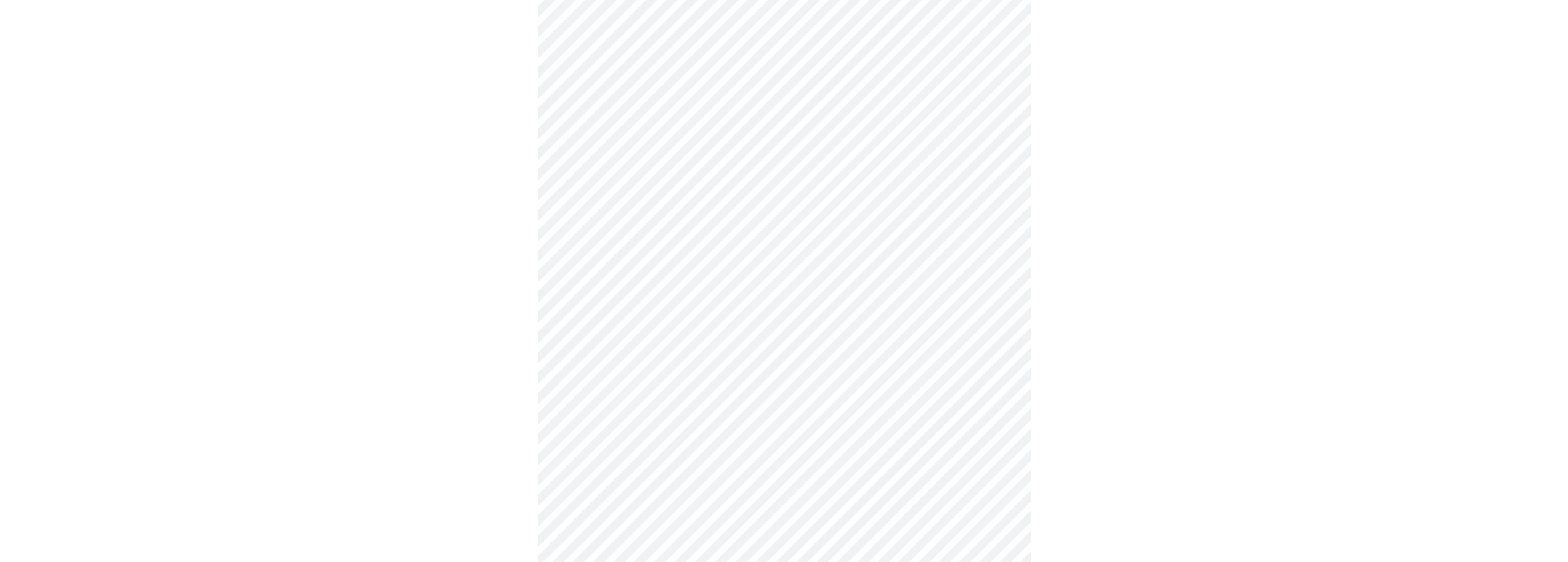
scroll to position [493, 0]
click at [596, 391] on body "MyMenopauseRx Appointments Messaging 1 Labs Uploads Medications Community Refer…" at bounding box center [788, 88] width 1567 height 1153
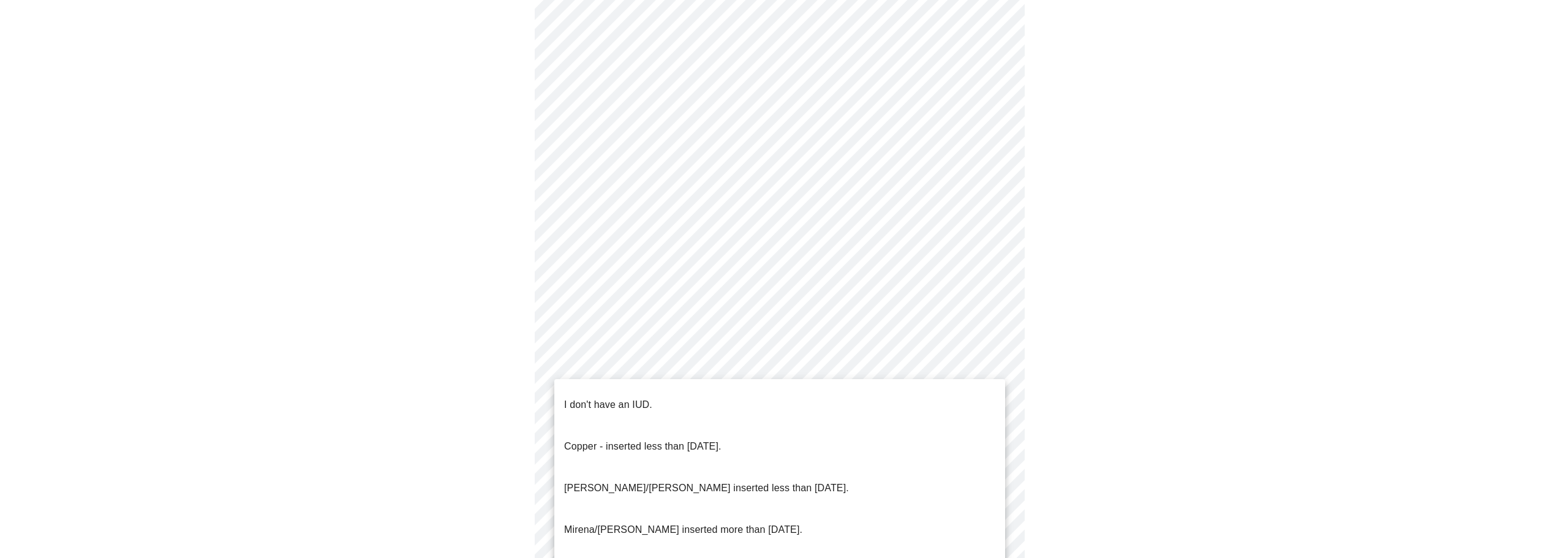
click at [580, 398] on p "I don't have an IUD." at bounding box center [608, 405] width 88 height 15
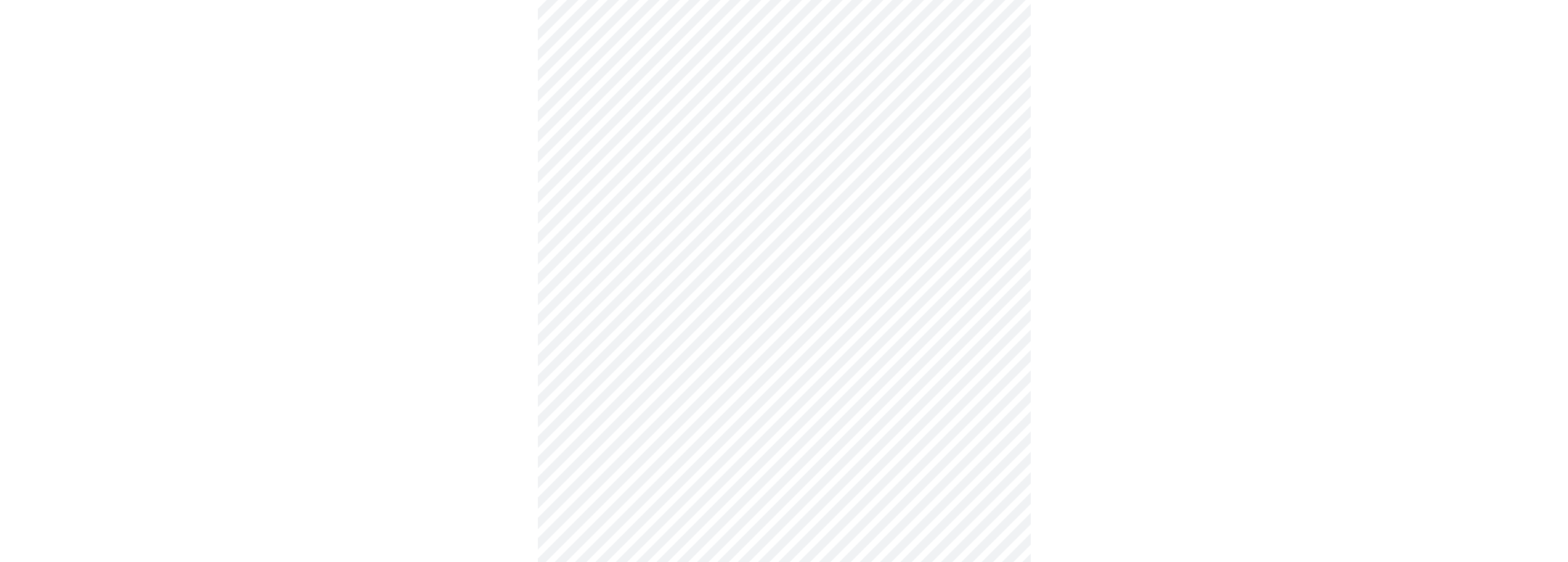
click at [603, 489] on body "MyMenopauseRx Appointments Messaging 1 Labs Uploads Medications Community Refer…" at bounding box center [784, 84] width 1558 height 1145
click at [583, 528] on li "No" at bounding box center [785, 546] width 453 height 42
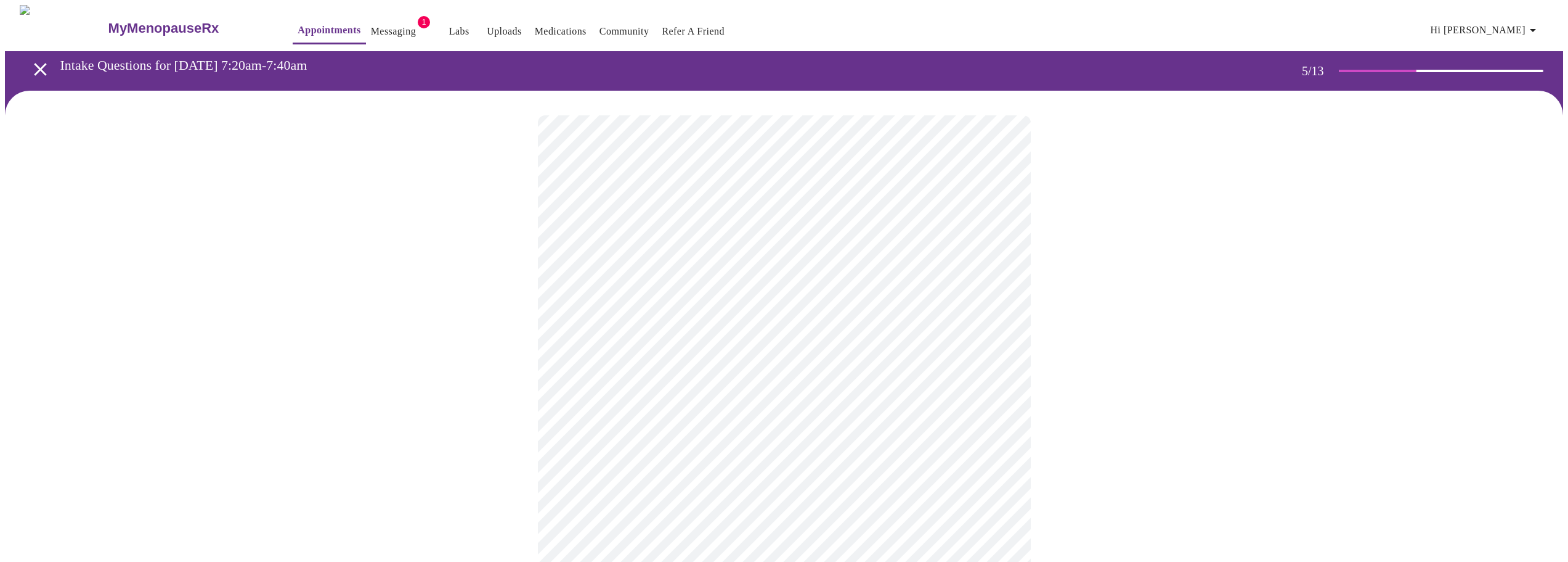
click at [722, 324] on body "MyMenopauseRx Appointments Messaging 1 Labs Uploads Medications Community Refer…" at bounding box center [784, 407] width 1558 height 804
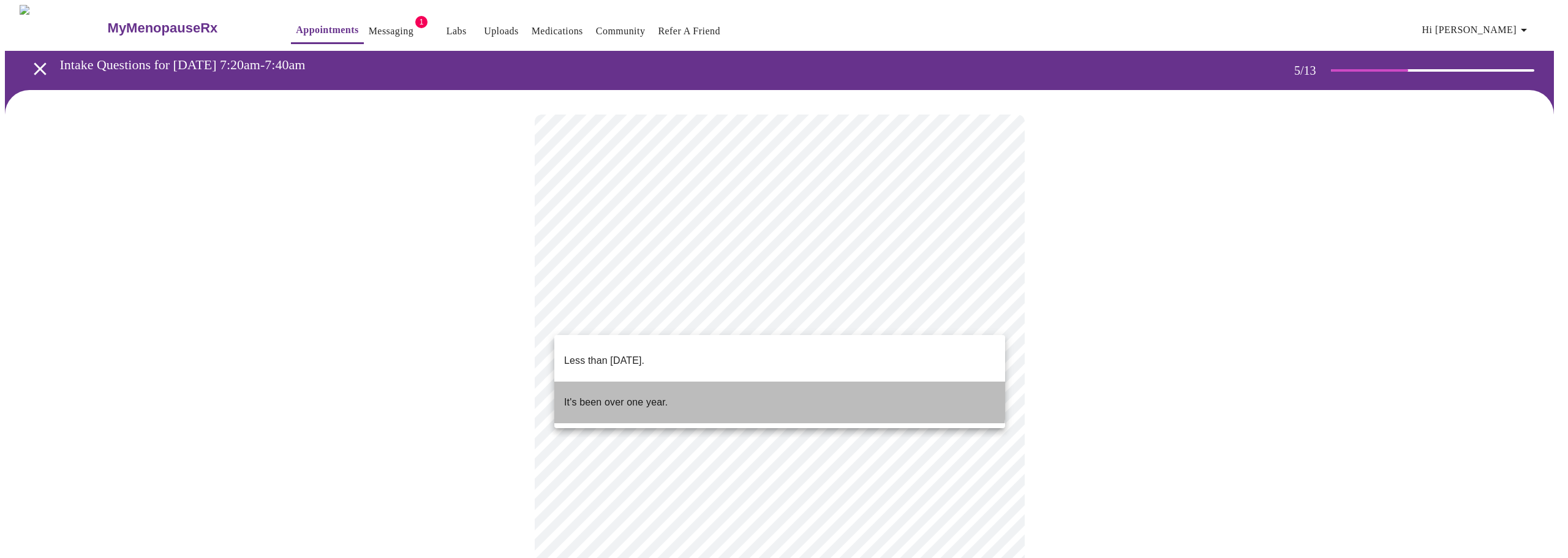
click at [654, 395] on p "It's been over one year." at bounding box center [616, 402] width 103 height 15
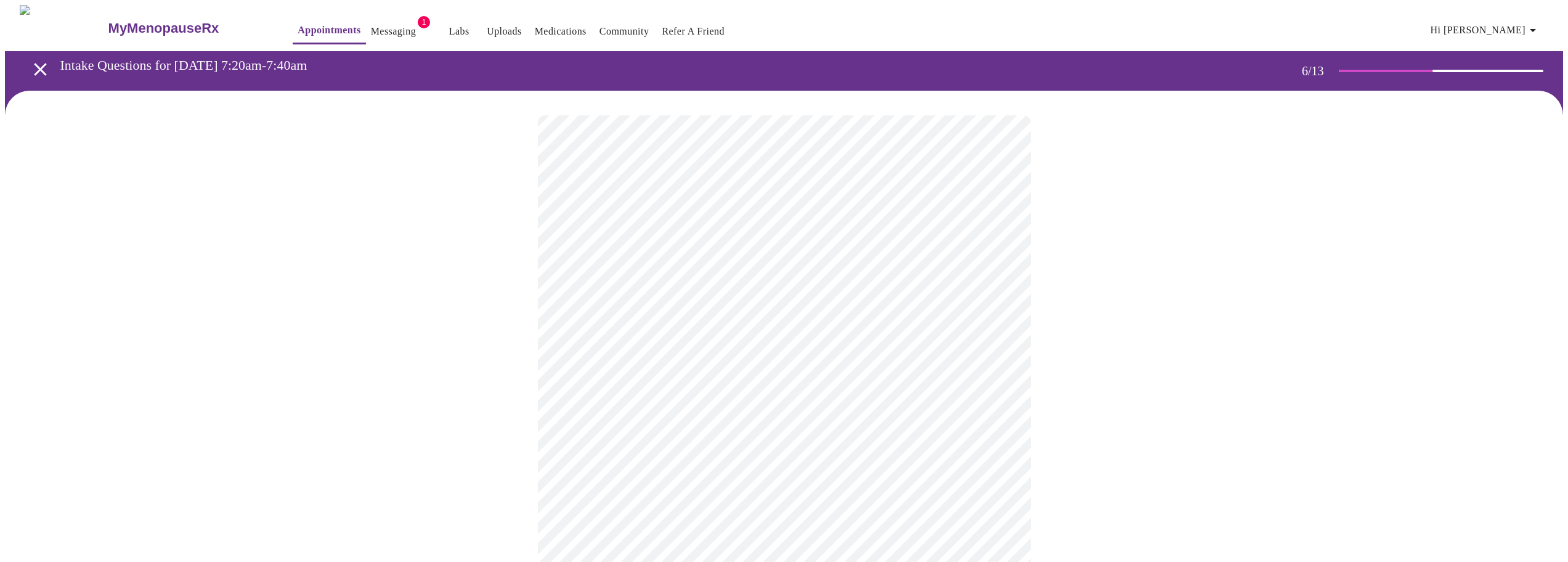
click at [667, 355] on body "MyMenopauseRx Appointments Messaging 1 Labs Uploads Medications Community Refer…" at bounding box center [784, 325] width 1558 height 641
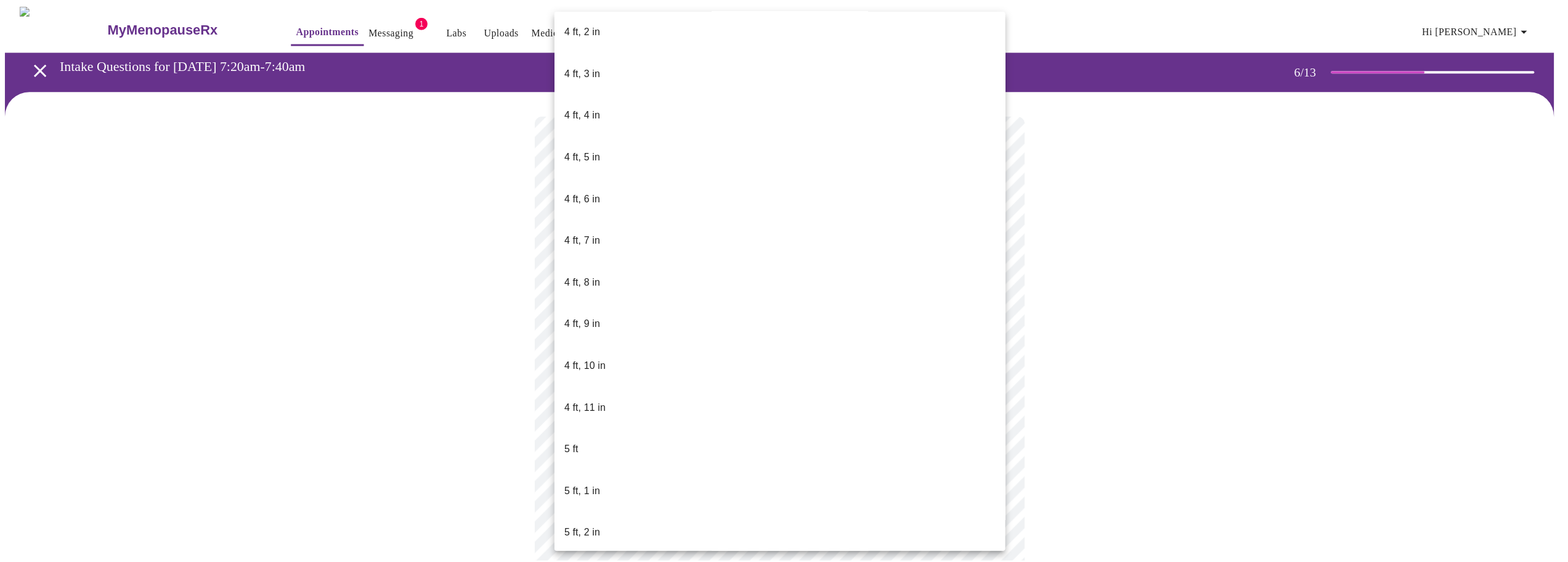
scroll to position [679, 0]
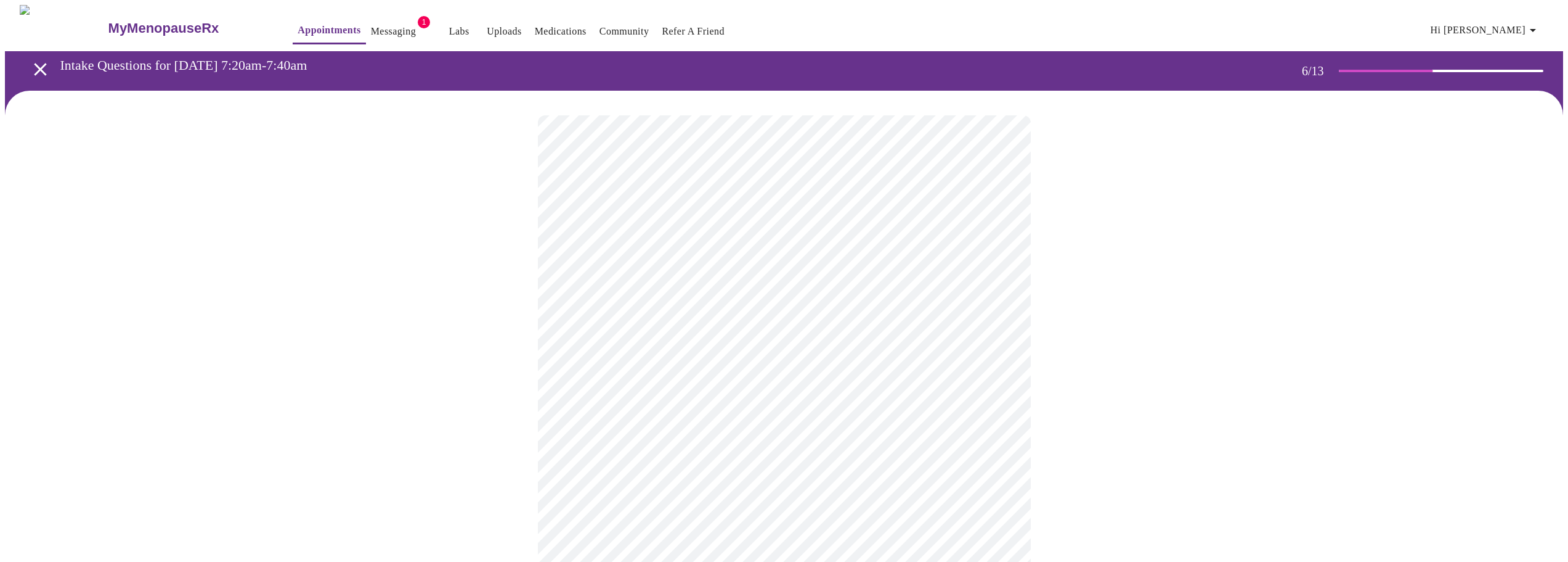
click at [439, 444] on div at bounding box center [784, 373] width 1558 height 566
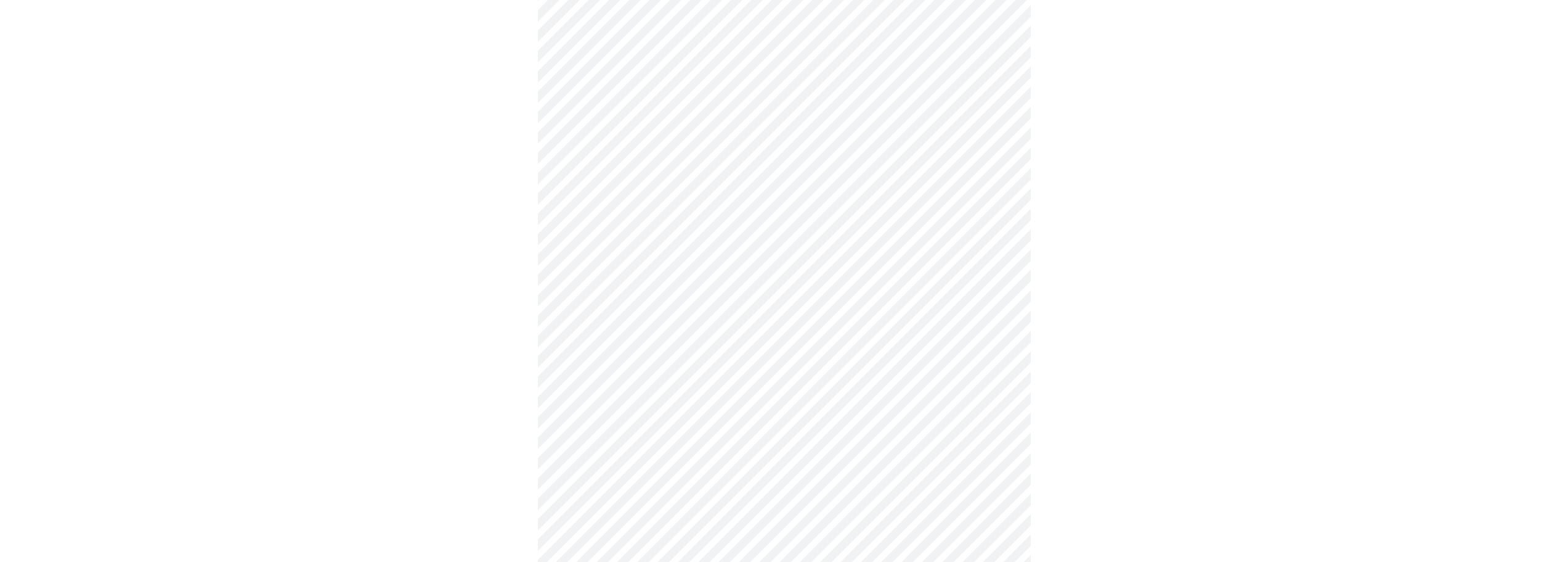
scroll to position [2960, 0]
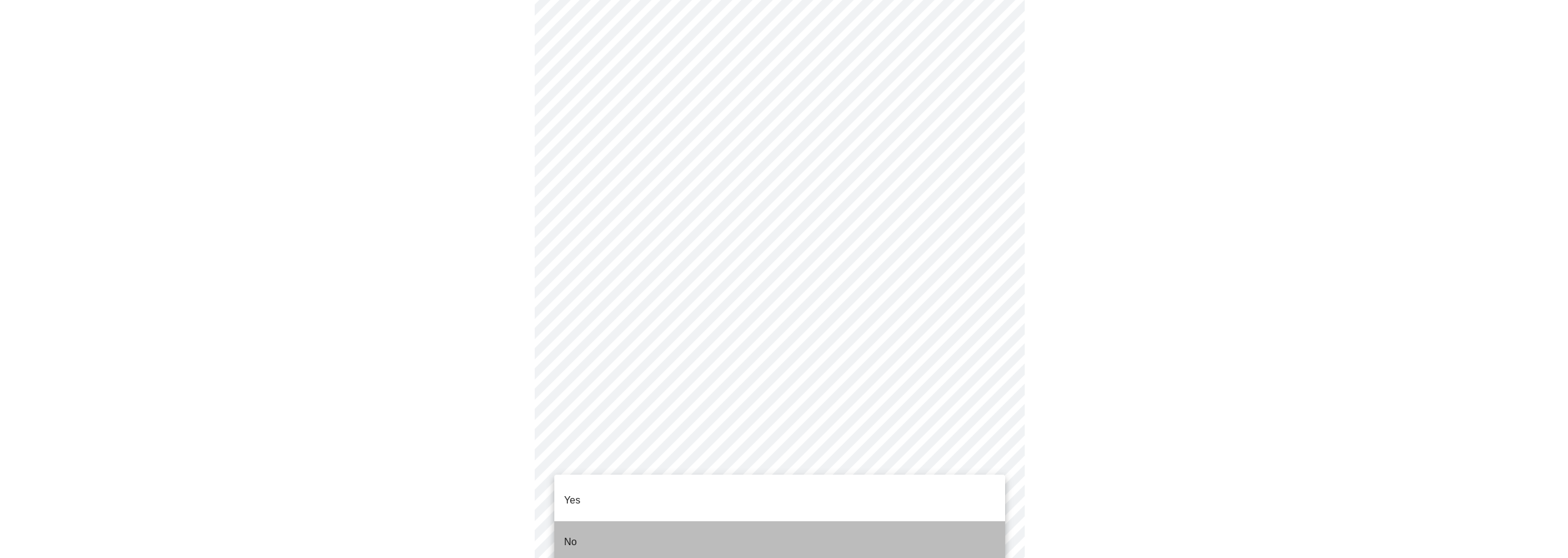
click at [571, 533] on span "No" at bounding box center [571, 541] width 13 height 34
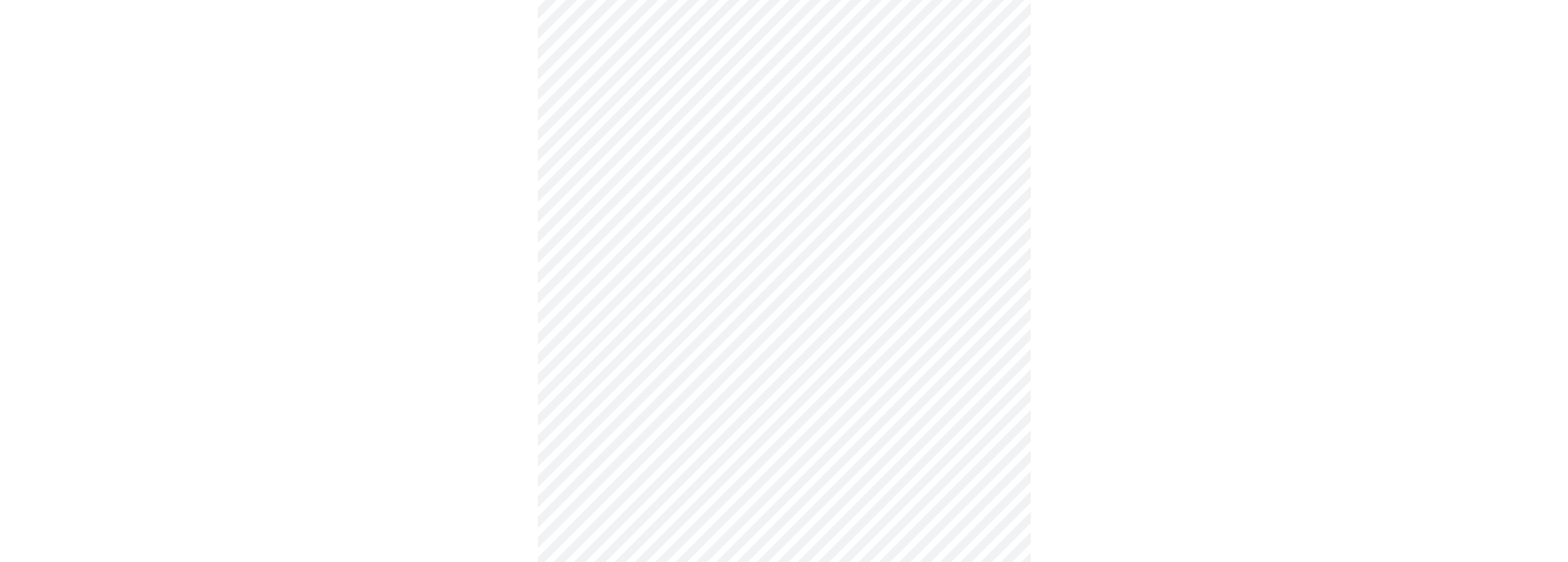
scroll to position [3207, 0]
click at [1109, 387] on div at bounding box center [784, 32] width 1558 height 1069
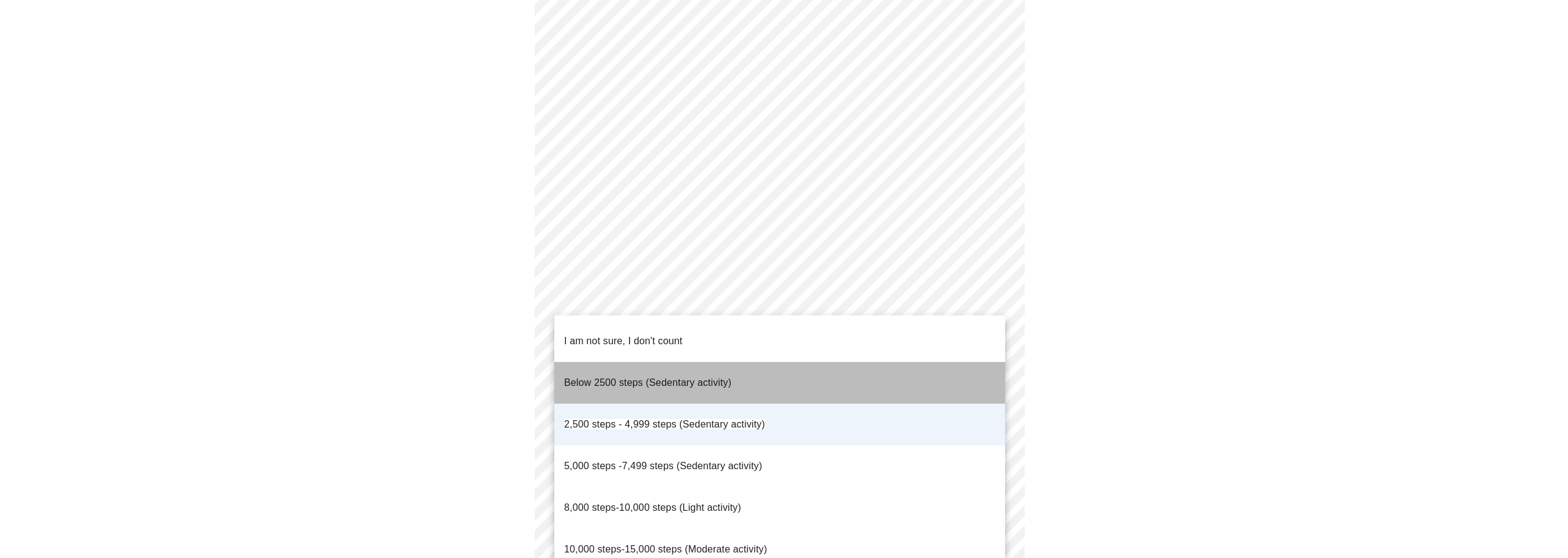
click at [720, 377] on span "Below 2500 steps (Sedentary activity)" at bounding box center [648, 382] width 167 height 10
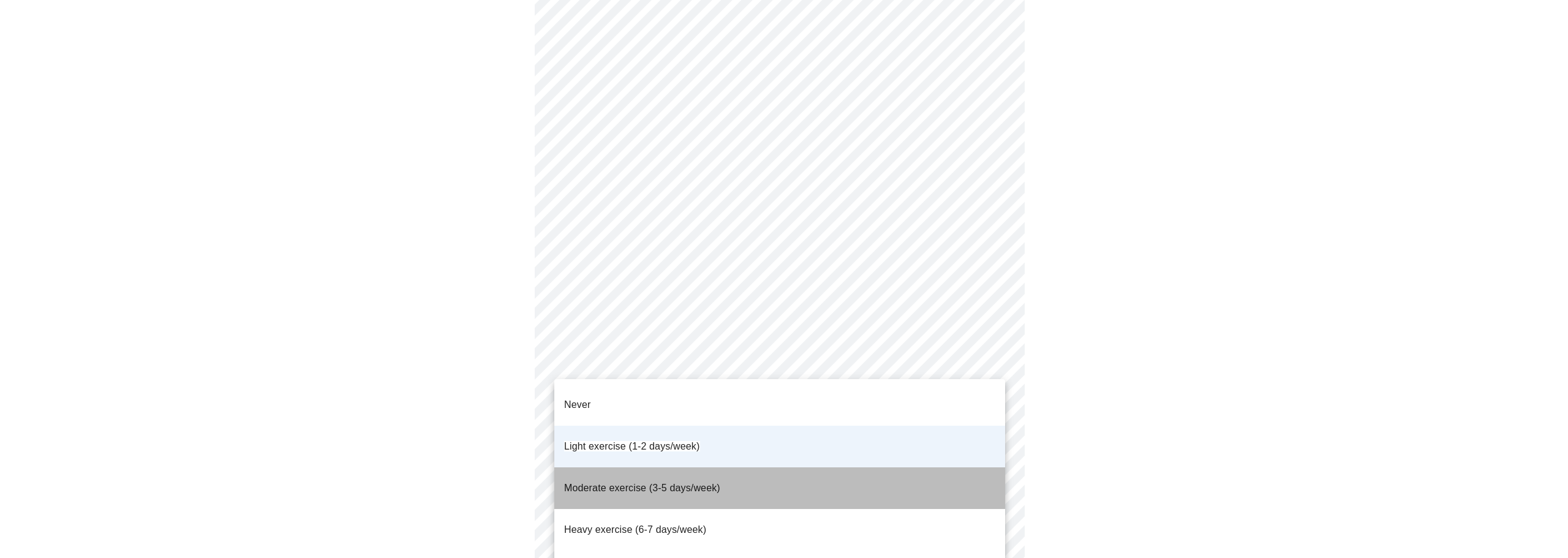
click at [720, 483] on span "Moderate exercise (3-5 days/week)" at bounding box center [643, 488] width 156 height 10
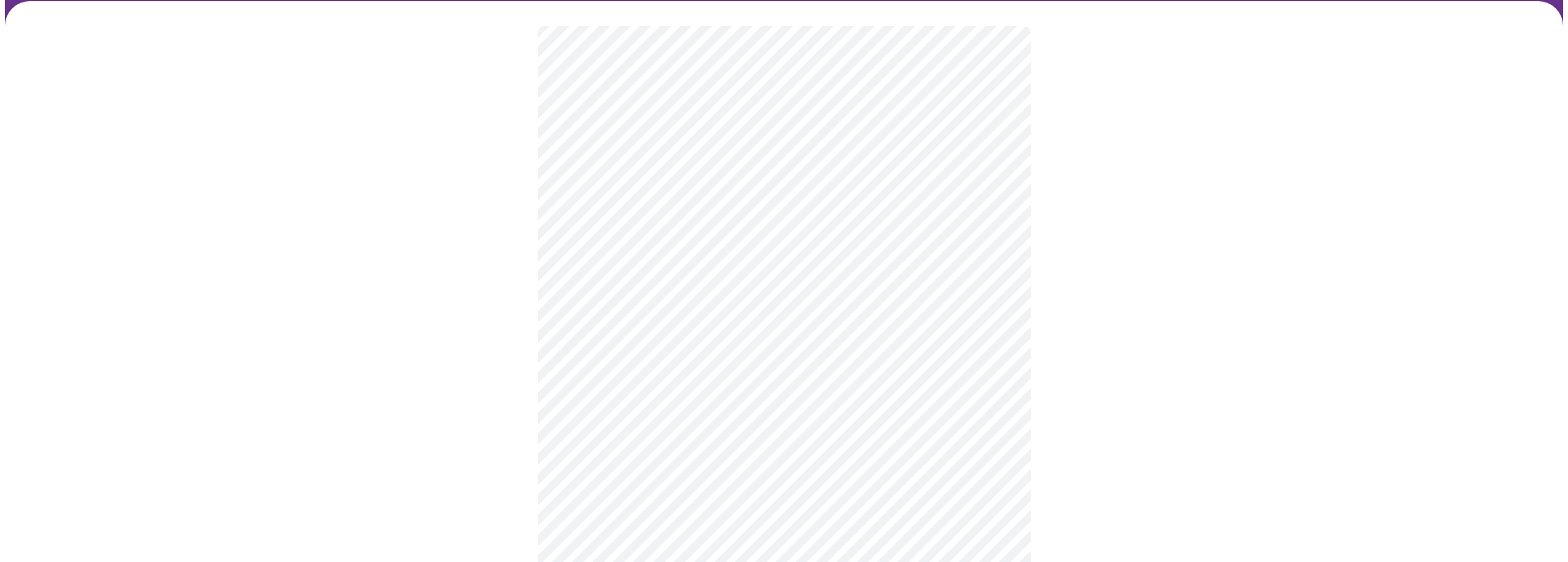
scroll to position [124, 0]
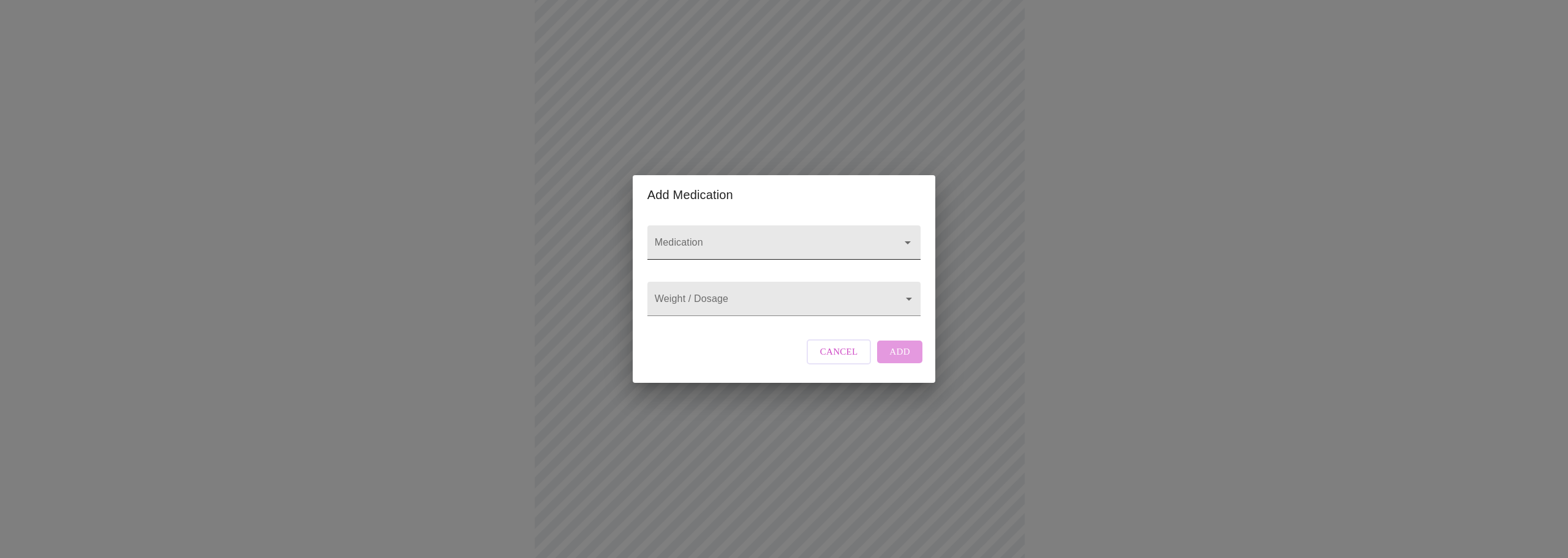
click at [695, 237] on input "Medication" at bounding box center [766, 248] width 228 height 22
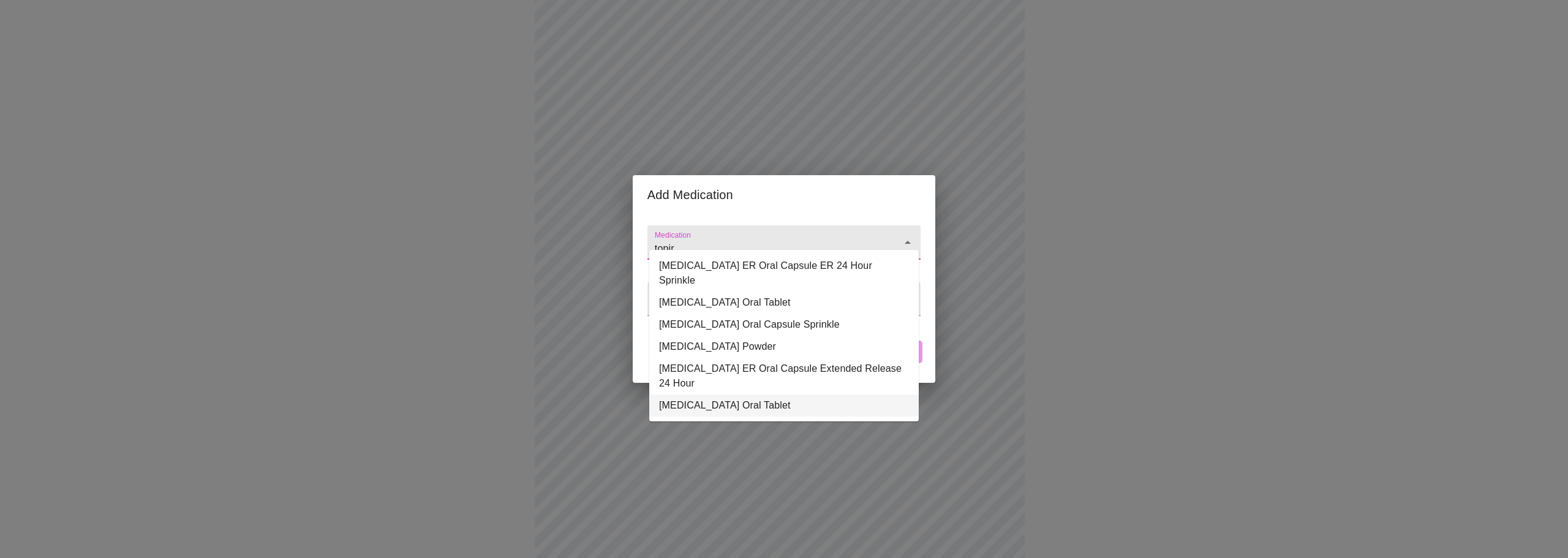
type input "topir"
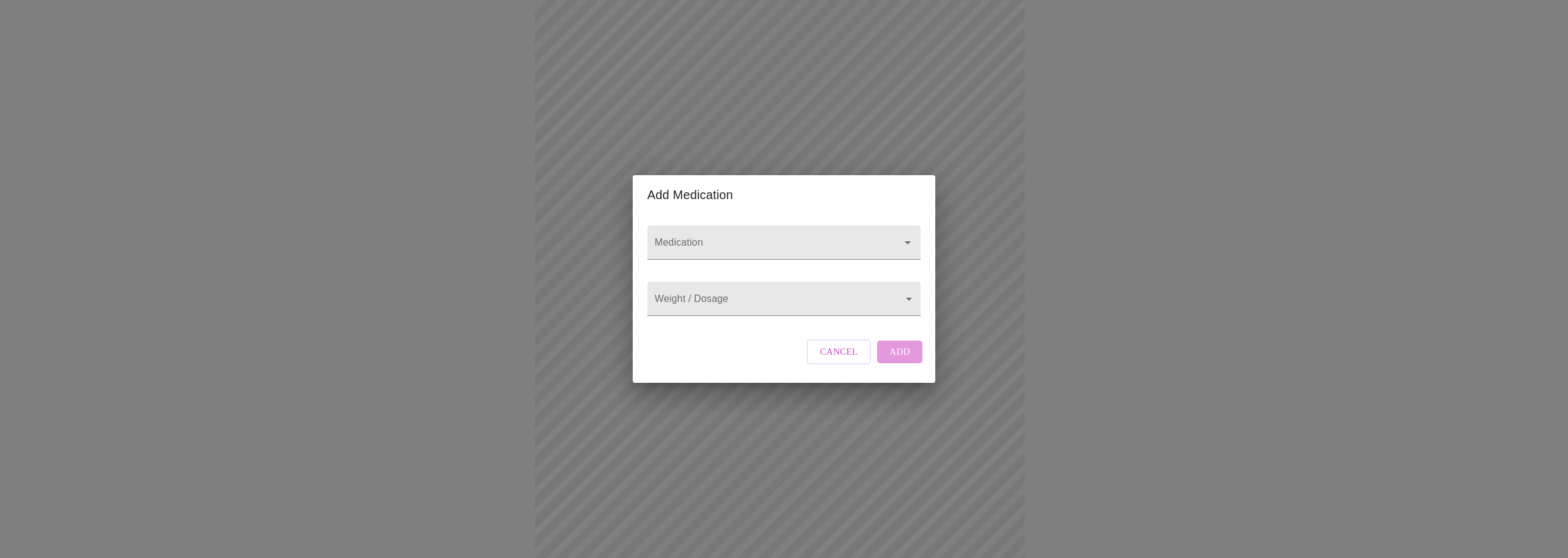
drag, startPoint x: 919, startPoint y: 363, endPoint x: 920, endPoint y: 356, distance: 7.1
click at [920, 356] on div "Cancel Add" at bounding box center [865, 352] width 122 height 37
click at [760, 225] on div at bounding box center [784, 242] width 274 height 34
type input "[MEDICAL_DATA] IR + B12"
click at [724, 308] on body "MyMenopauseRx Appointments Messaging 1 Labs Uploads Medications Community Refer…" at bounding box center [784, 445] width 1558 height 1126
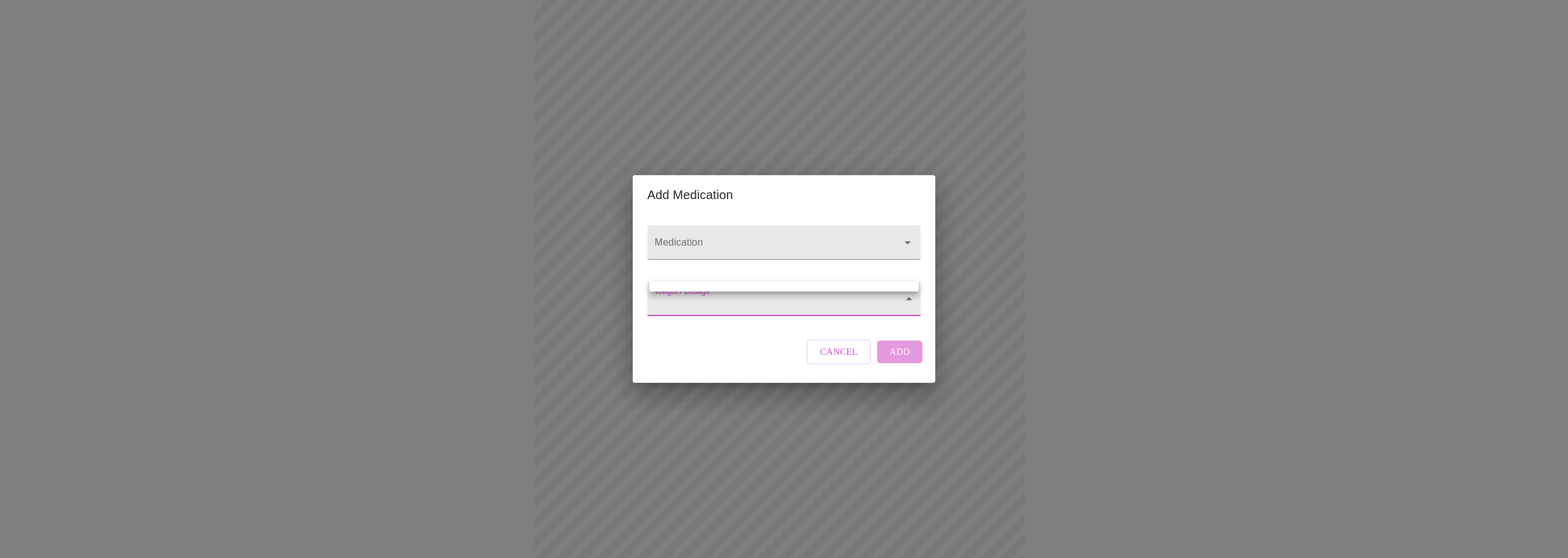
click at [755, 376] on div at bounding box center [784, 279] width 1568 height 558
click at [729, 237] on input "Medication" at bounding box center [766, 248] width 228 height 22
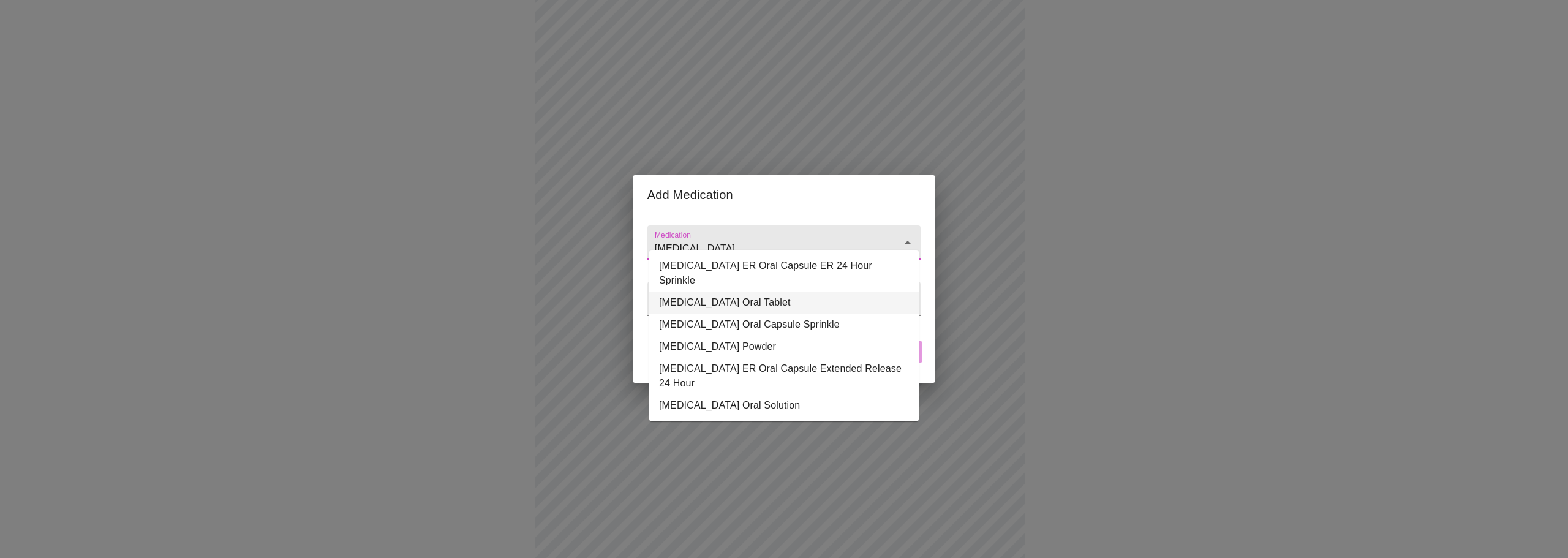
click at [755, 292] on li "[MEDICAL_DATA] Oral Tablet" at bounding box center [784, 303] width 269 height 22
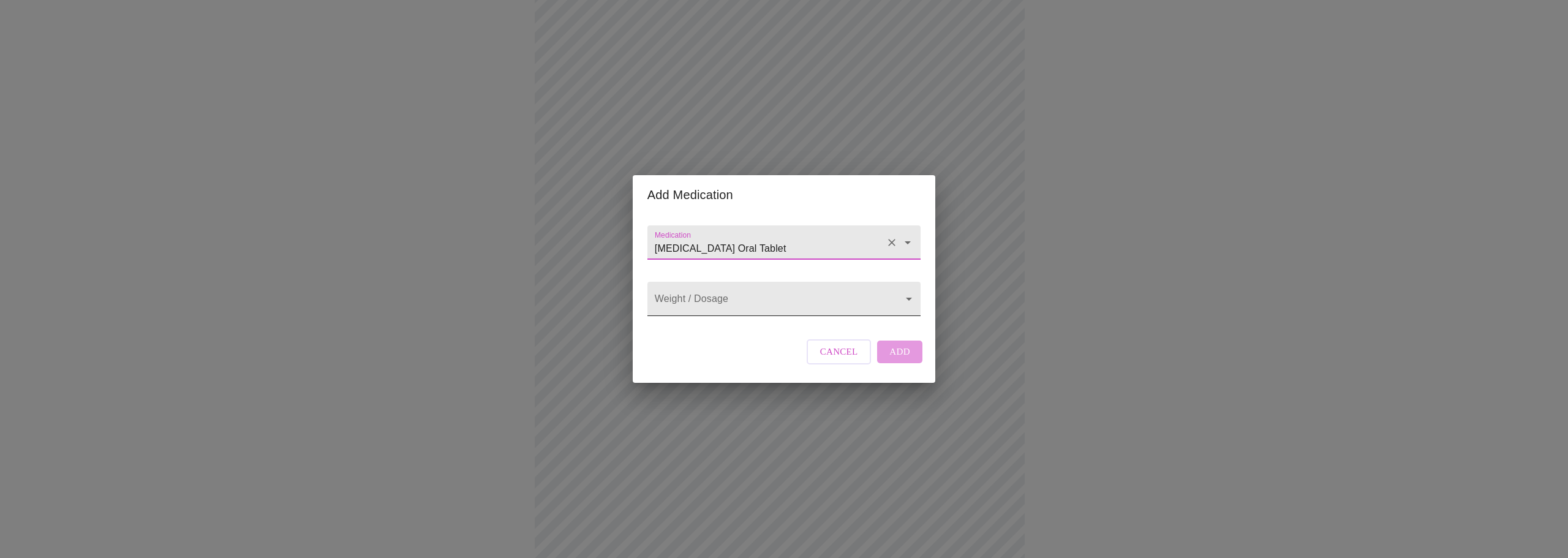
type input "[MEDICAL_DATA] Oral Tablet"
click at [736, 303] on body "MyMenopauseRx Appointments Messaging 1 Labs Uploads Medications Community Refer…" at bounding box center [784, 445] width 1558 height 1126
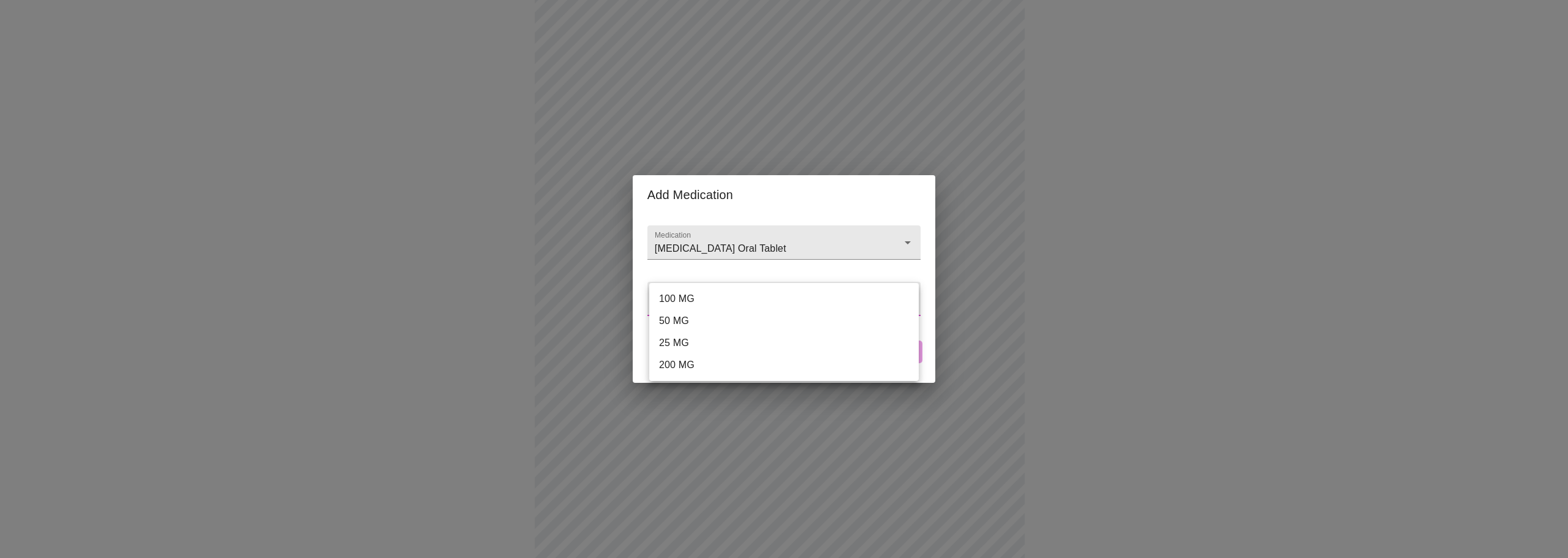
click at [689, 299] on li "100 MG" at bounding box center [784, 299] width 269 height 22
type input "100 MG"
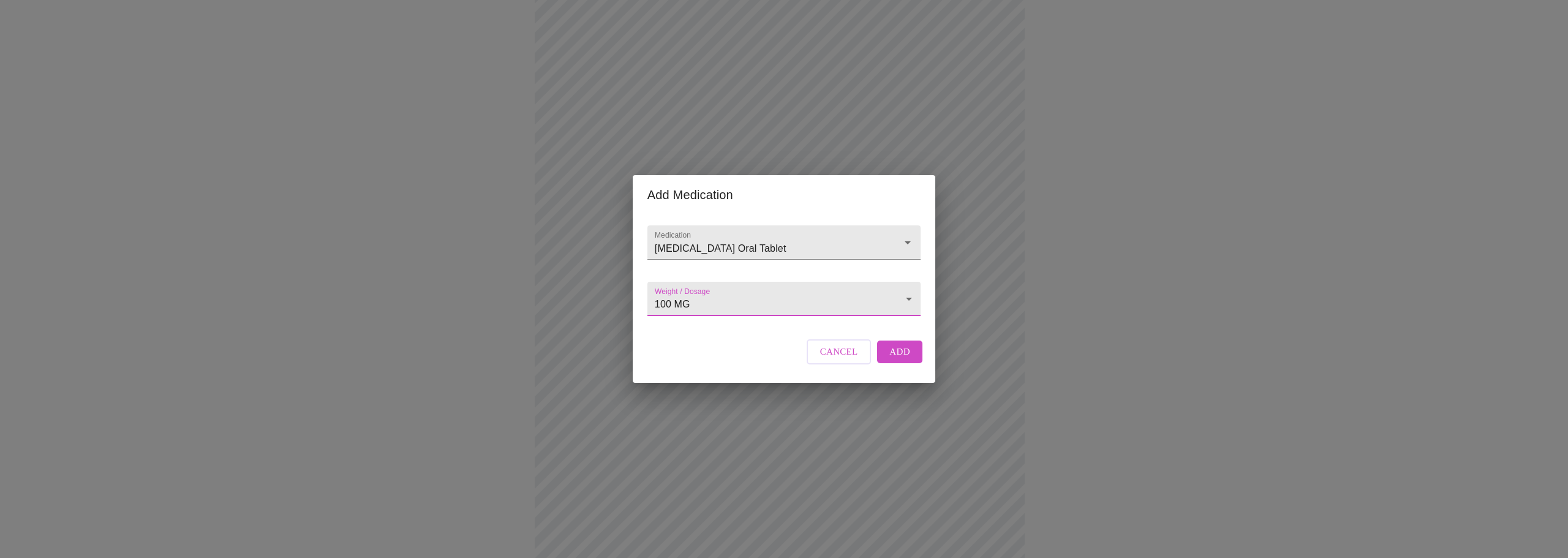
click at [724, 299] on body "MyMenopauseRx Appointments Messaging 1 Labs Uploads Medications Community Refer…" at bounding box center [784, 445] width 1558 height 1126
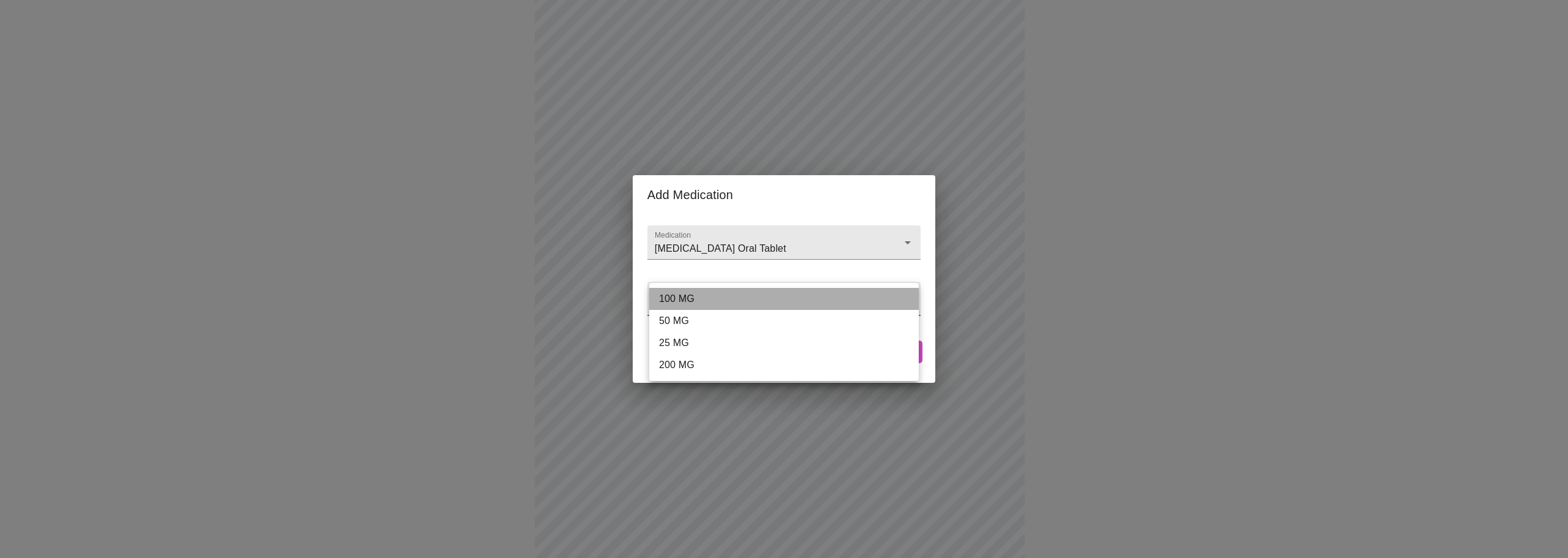
click at [724, 299] on li "100 MG" at bounding box center [784, 299] width 269 height 22
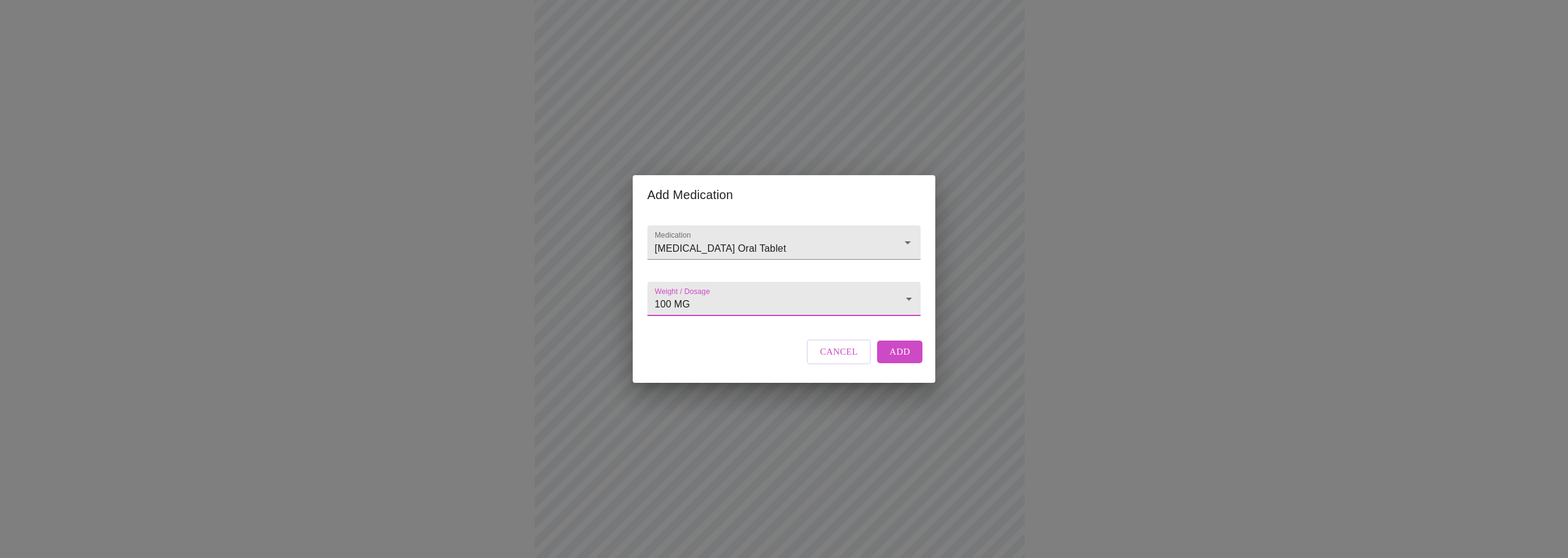
click at [897, 359] on span "Add" at bounding box center [900, 352] width 21 height 16
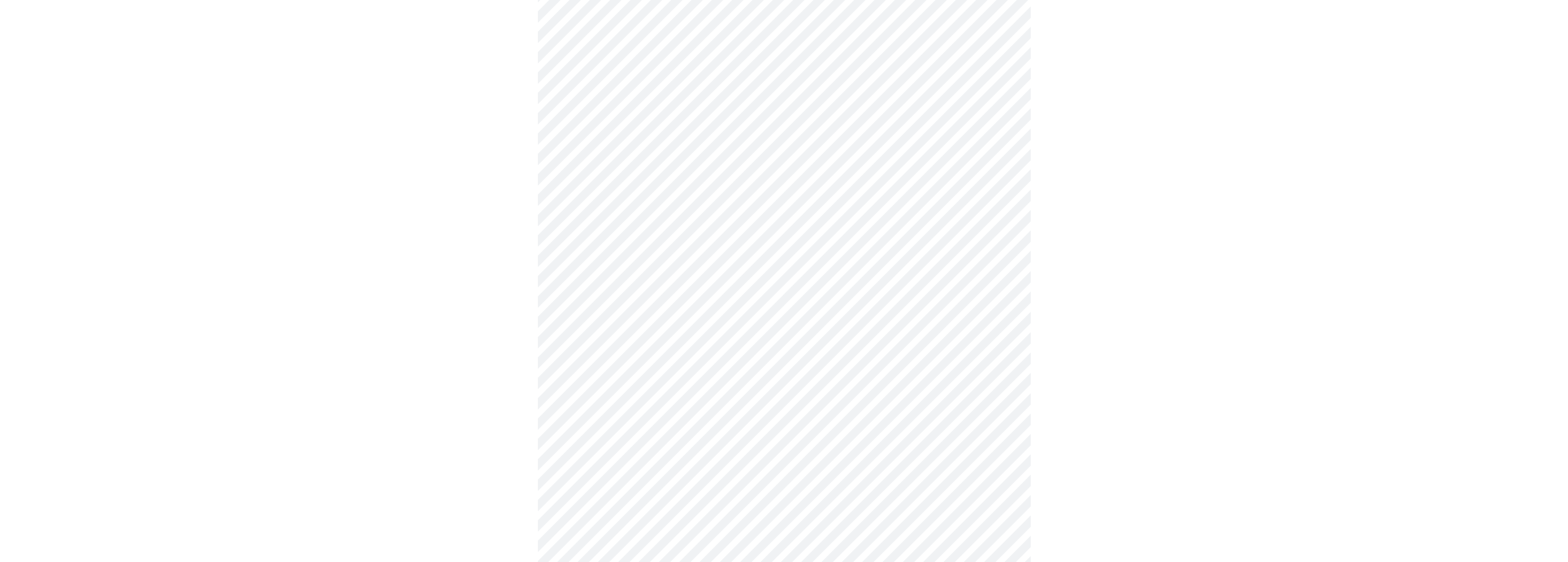
scroll to position [619, 0]
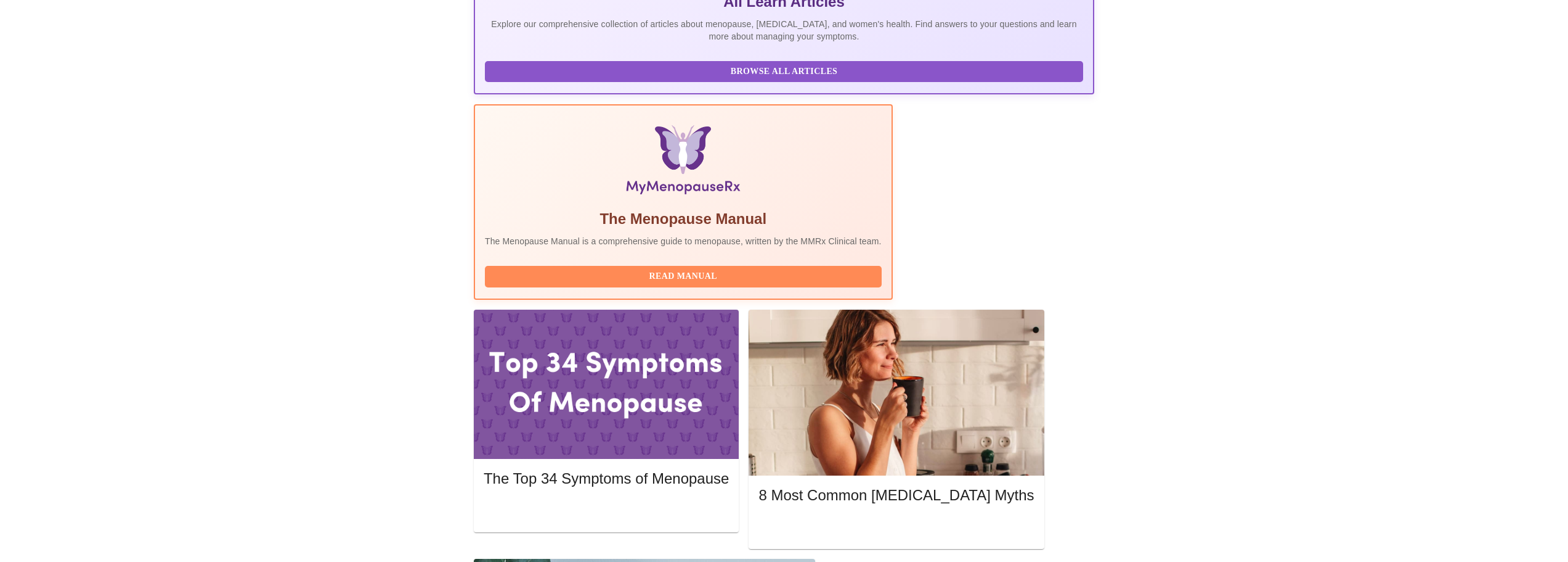
scroll to position [308, 0]
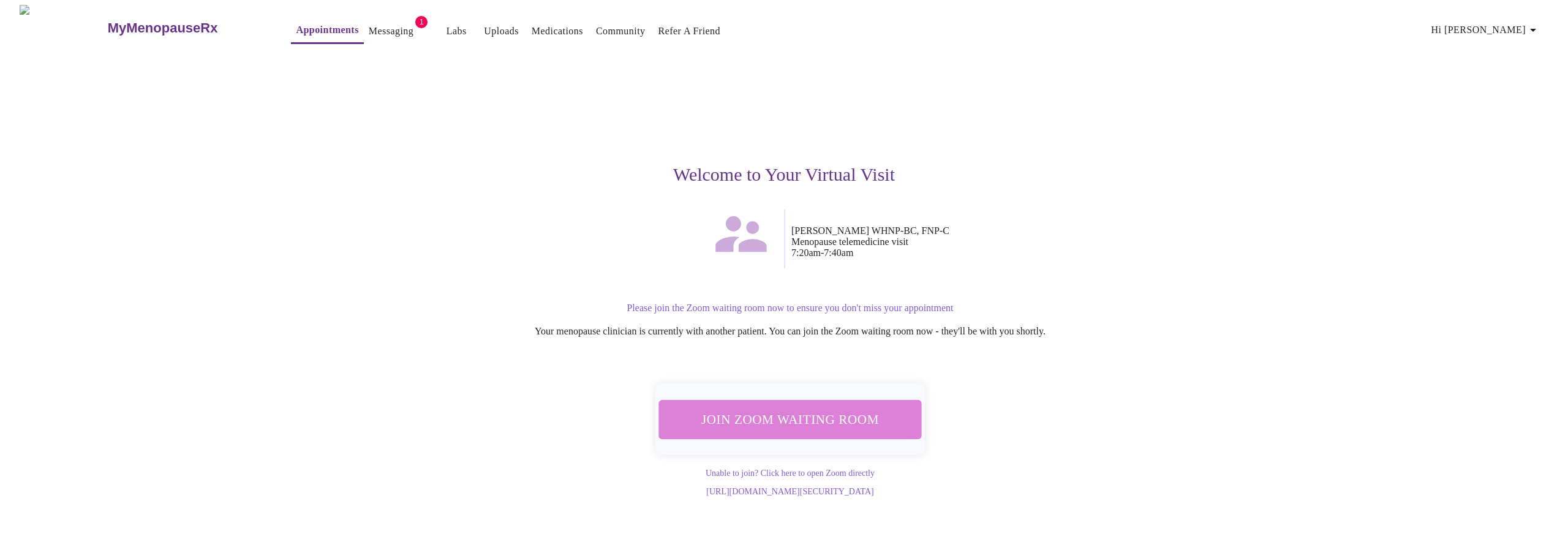
click at [796, 413] on span "Join Zoom Waiting Room" at bounding box center [790, 419] width 233 height 22
